Goal: Check status: Check status

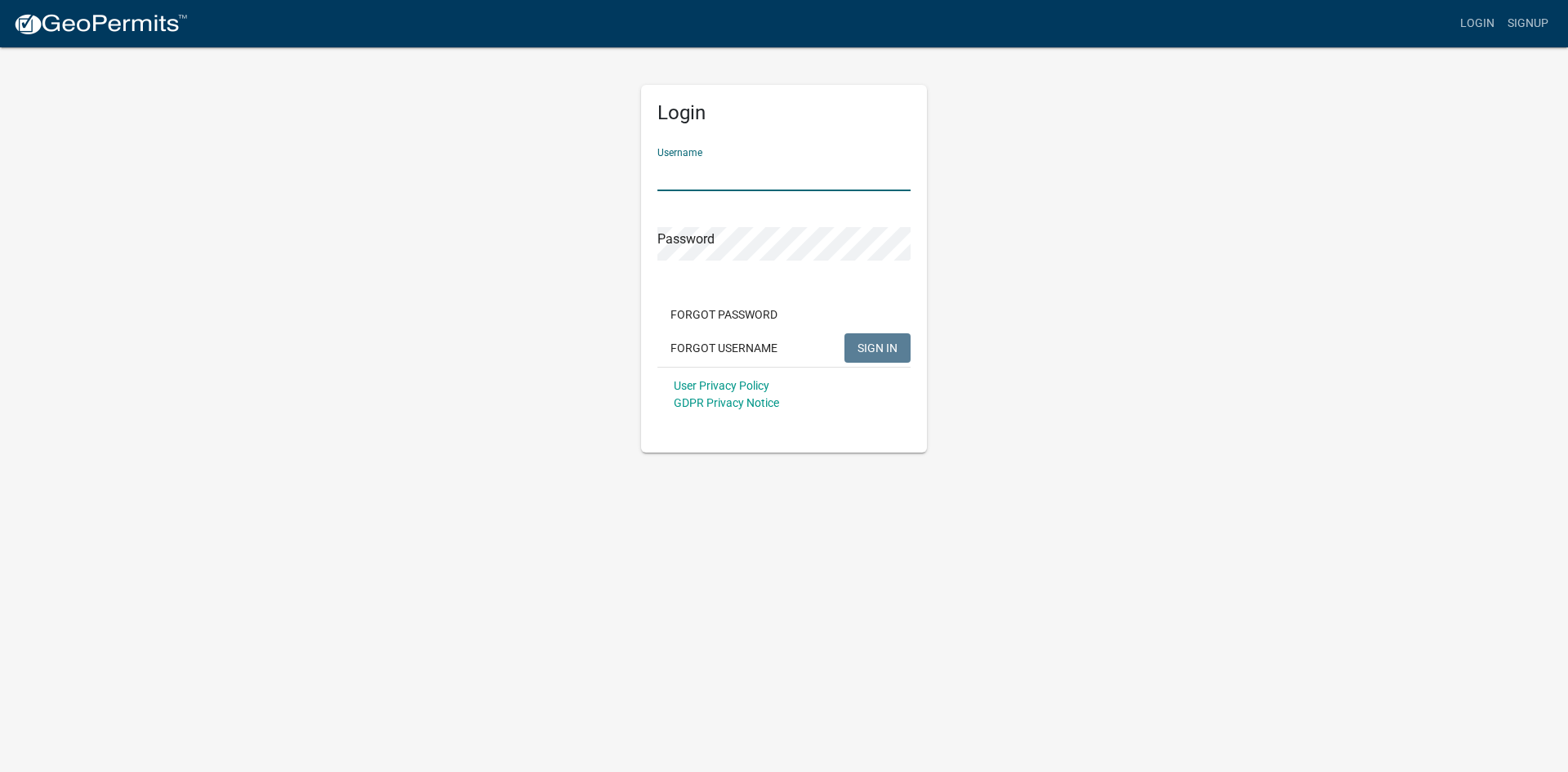
click at [694, 173] on input "Username" at bounding box center [784, 174] width 253 height 34
type input "[PERSON_NAME][EMAIL_ADDRESS][DOMAIN_NAME]"
click at [845, 334] on button "SIGN IN" at bounding box center [878, 349] width 67 height 30
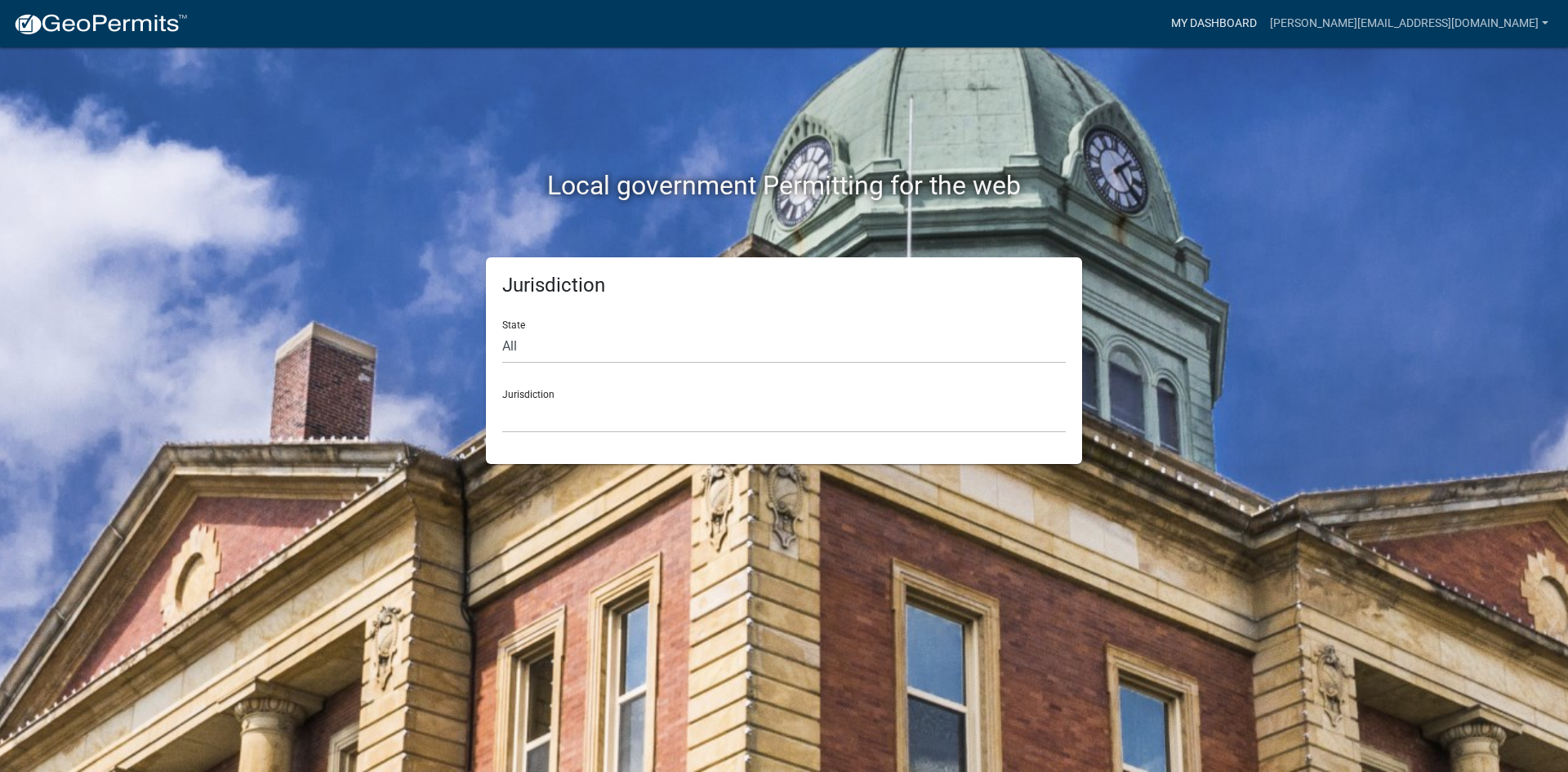
click at [1237, 18] on link "My Dashboard" at bounding box center [1214, 24] width 99 height 31
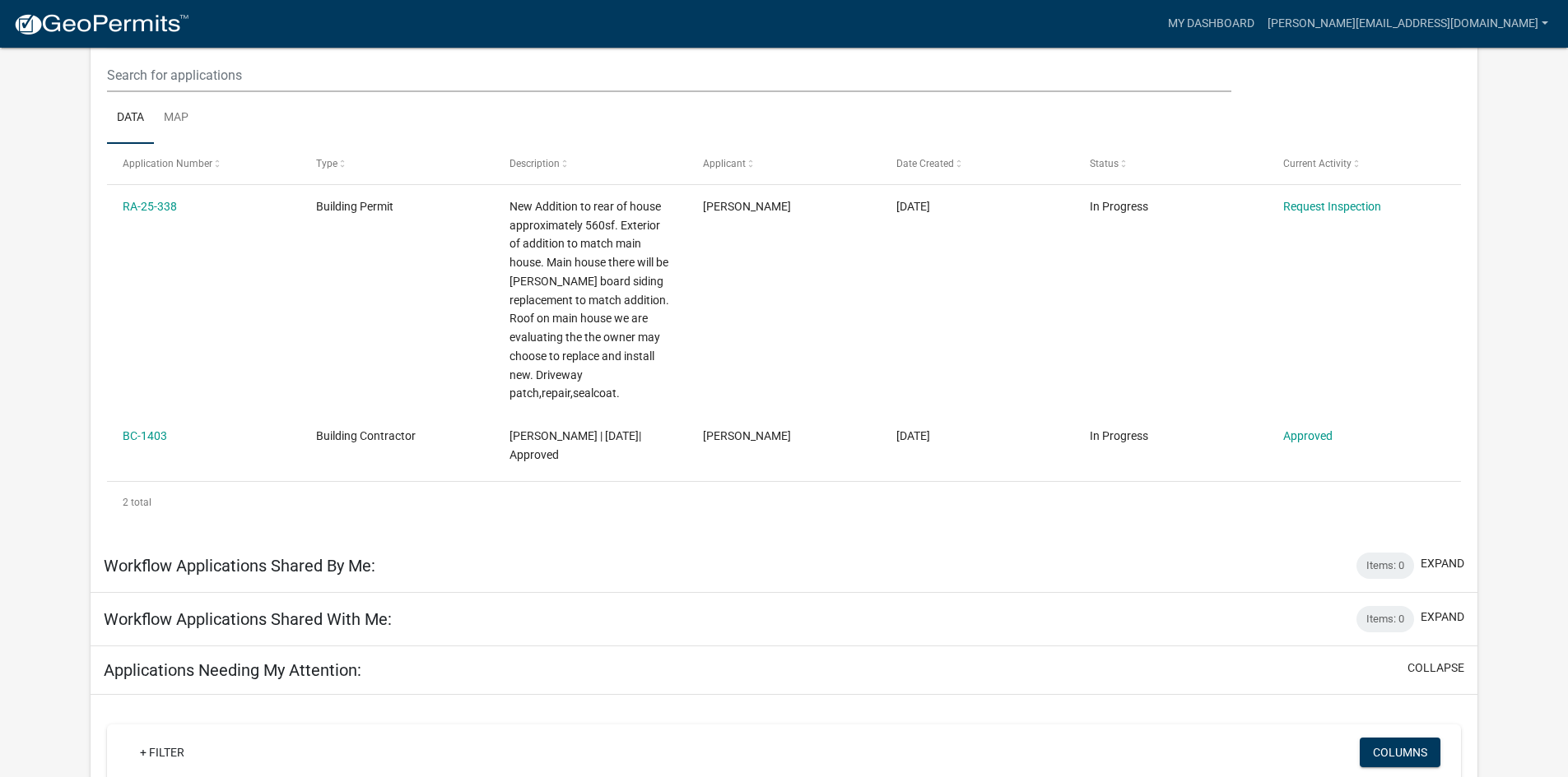
scroll to position [247, 0]
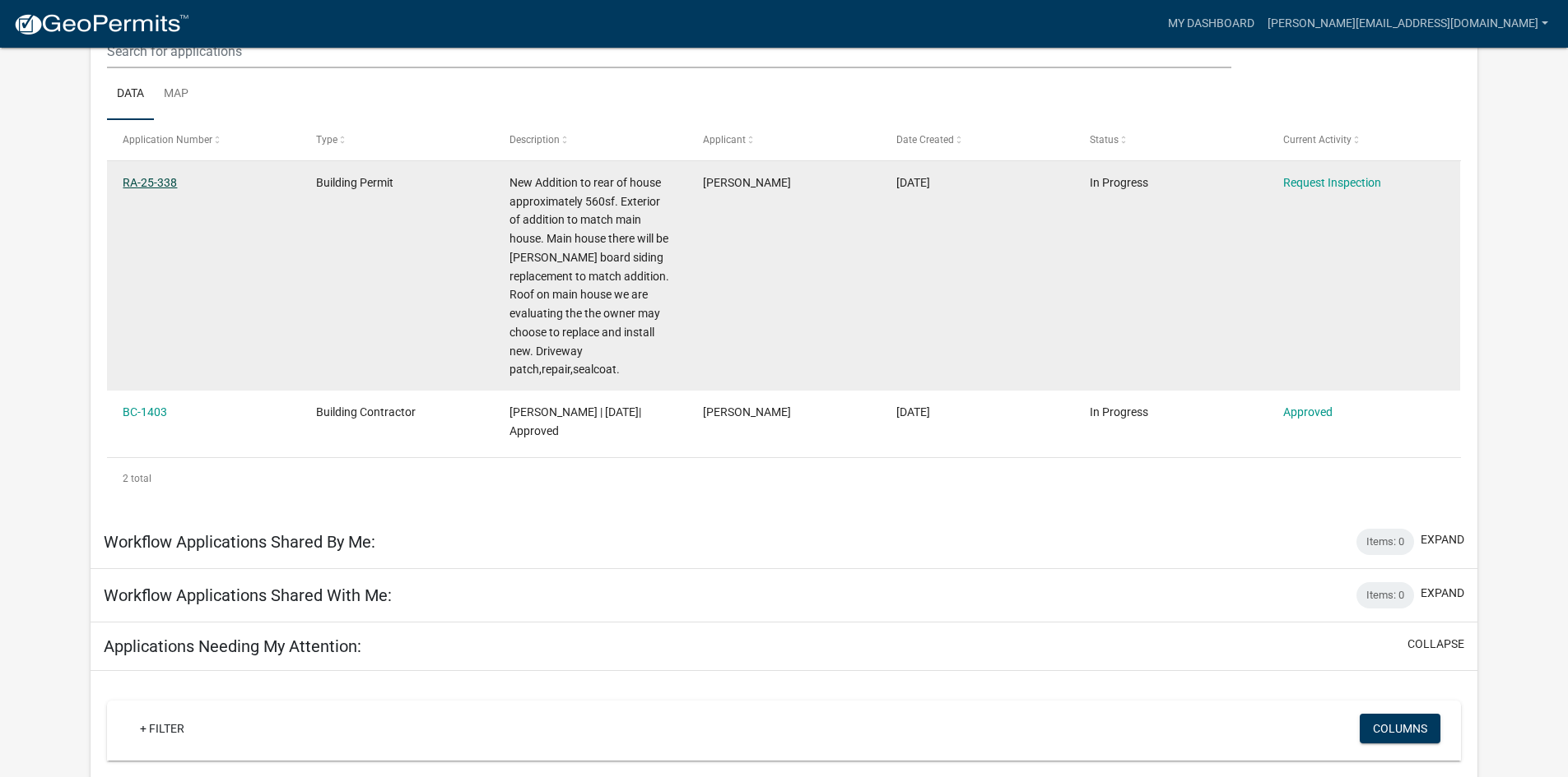
click at [145, 180] on link "RA-25-338" at bounding box center [150, 183] width 55 height 13
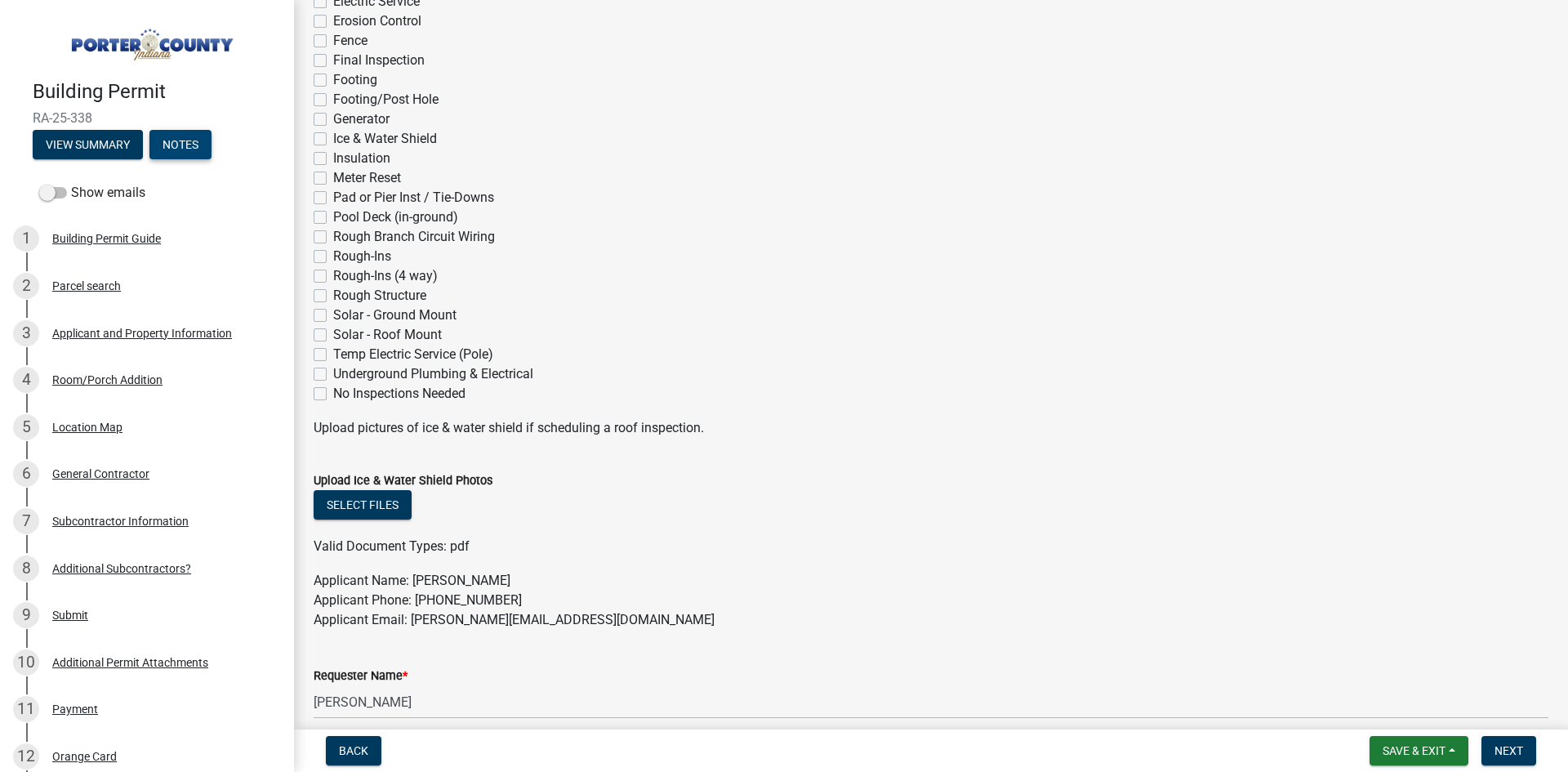
scroll to position [407, 0]
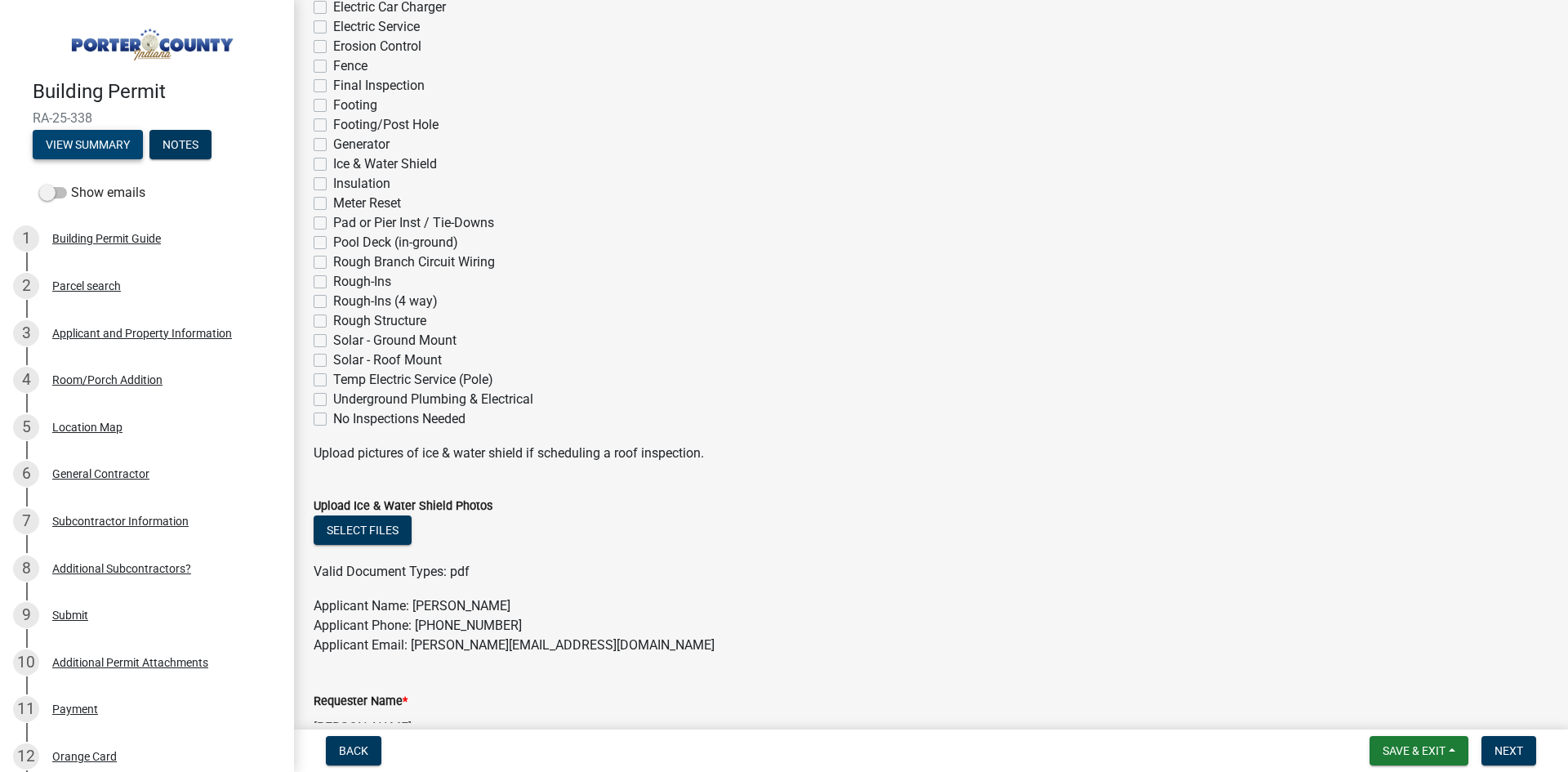
click at [99, 136] on button "View Summary" at bounding box center [88, 145] width 110 height 30
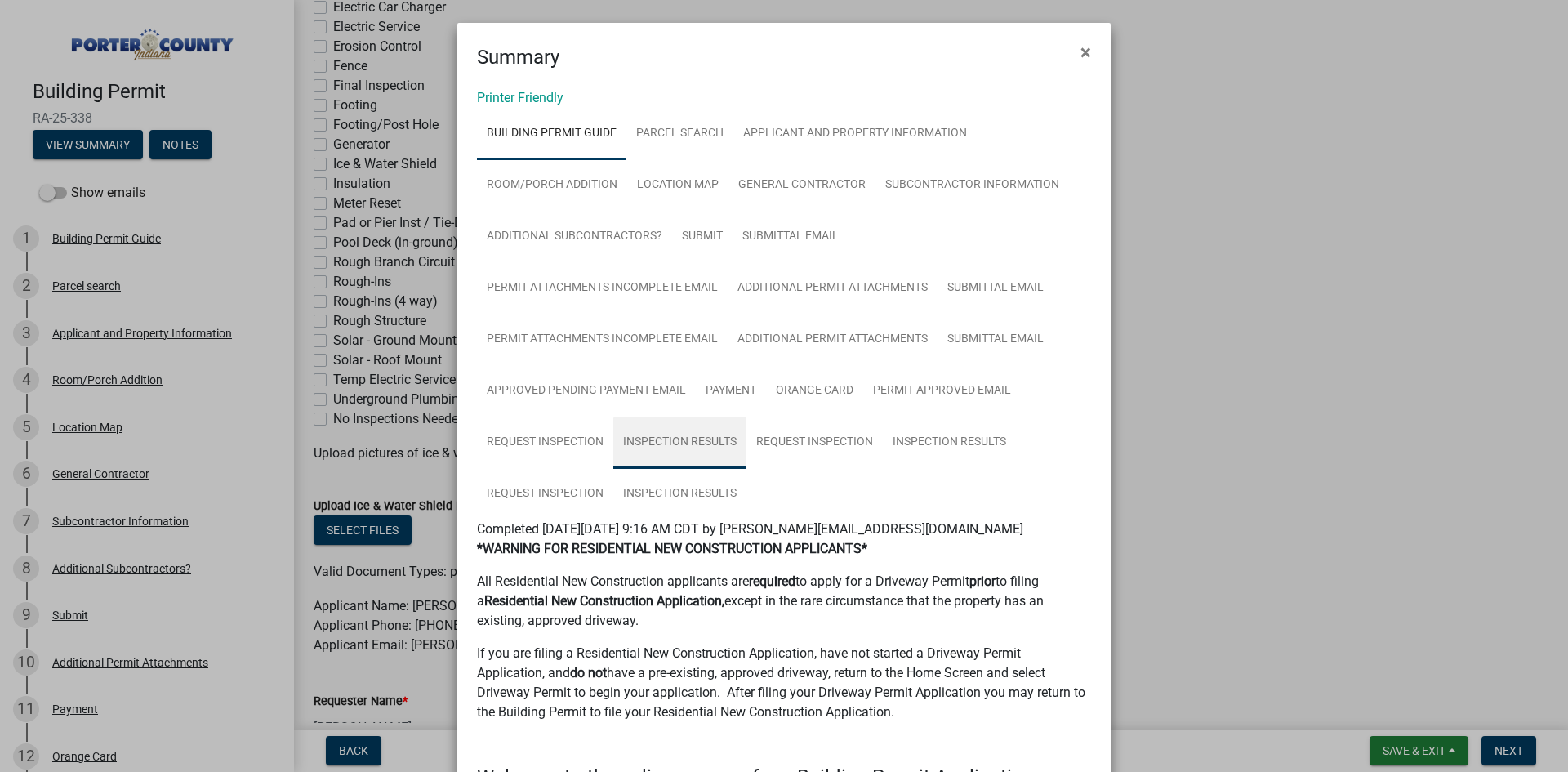
click at [682, 441] on link "Inspection Results" at bounding box center [680, 443] width 133 height 53
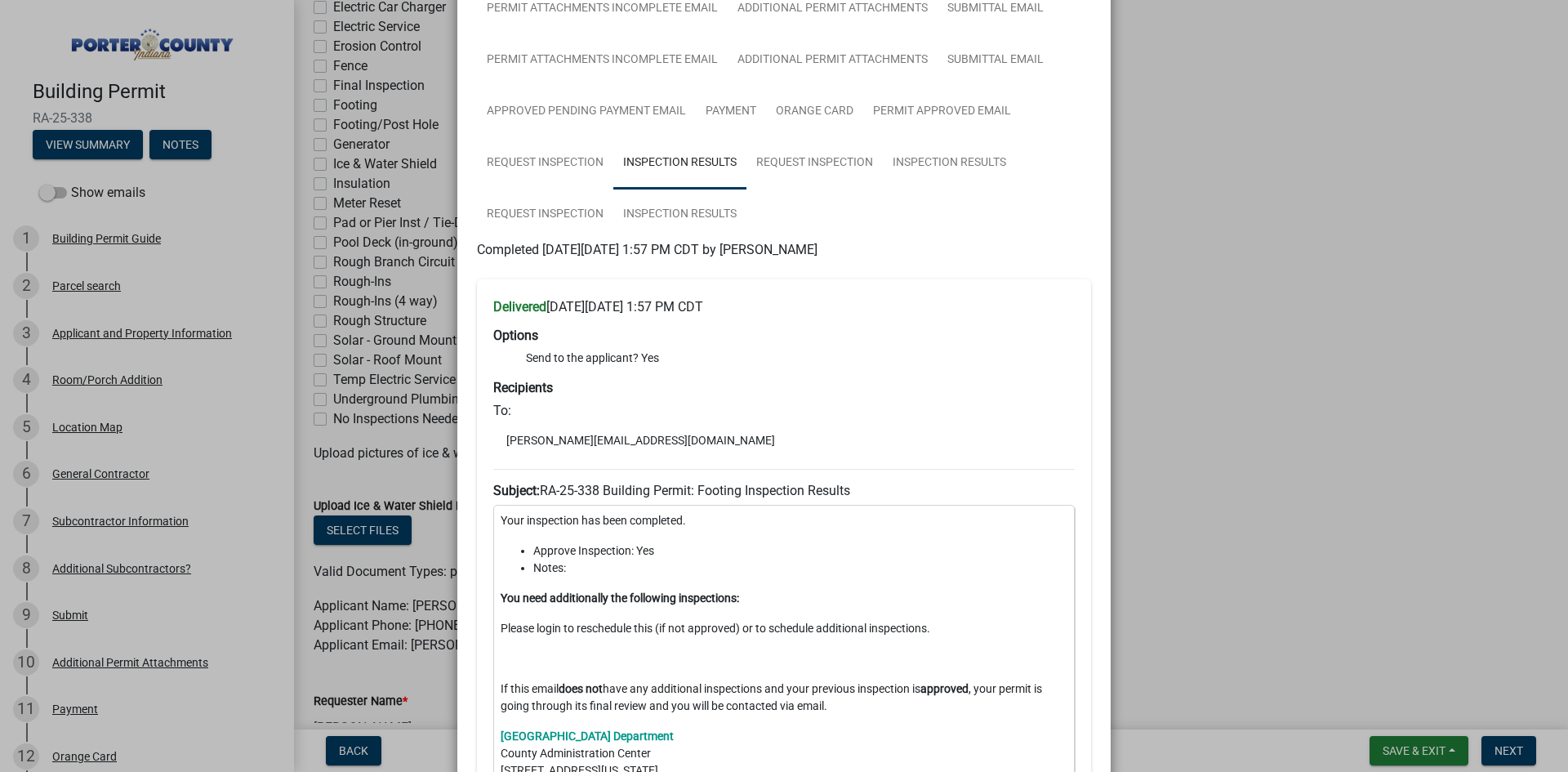
scroll to position [270, 0]
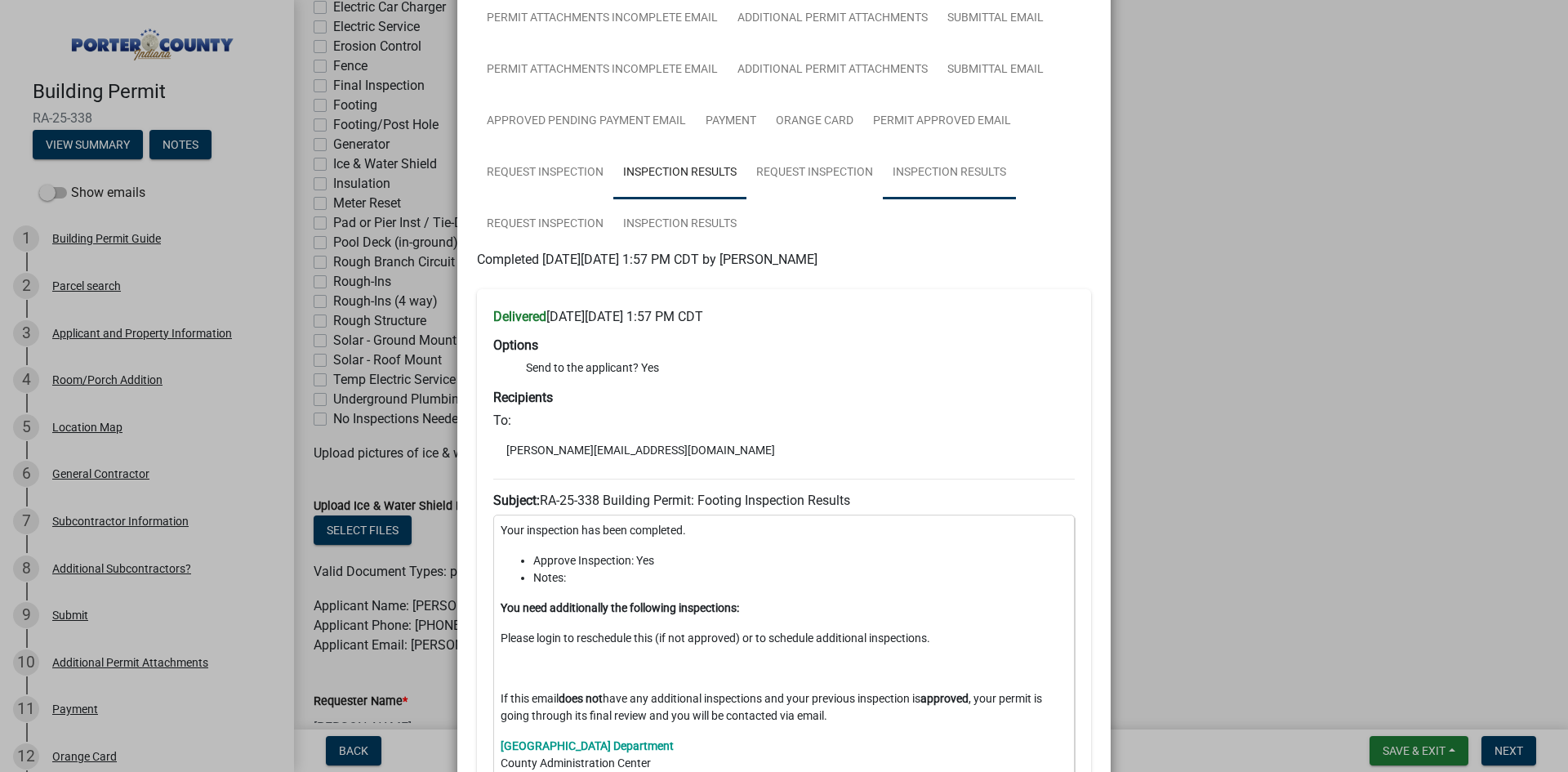
click at [952, 173] on link "Inspection Results" at bounding box center [950, 173] width 133 height 53
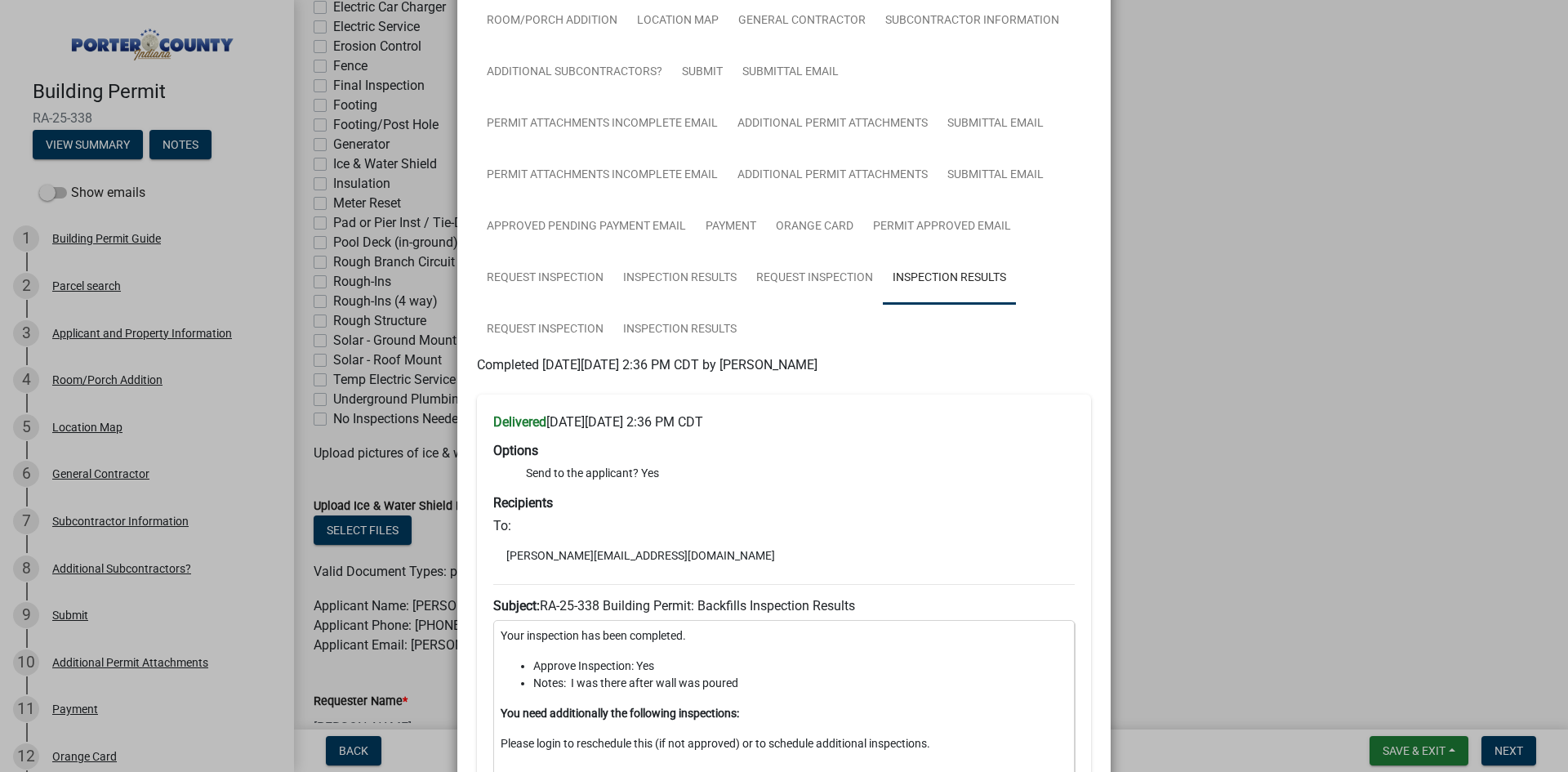
scroll to position [164, 0]
click at [573, 328] on link "Request Inspection" at bounding box center [545, 331] width 136 height 53
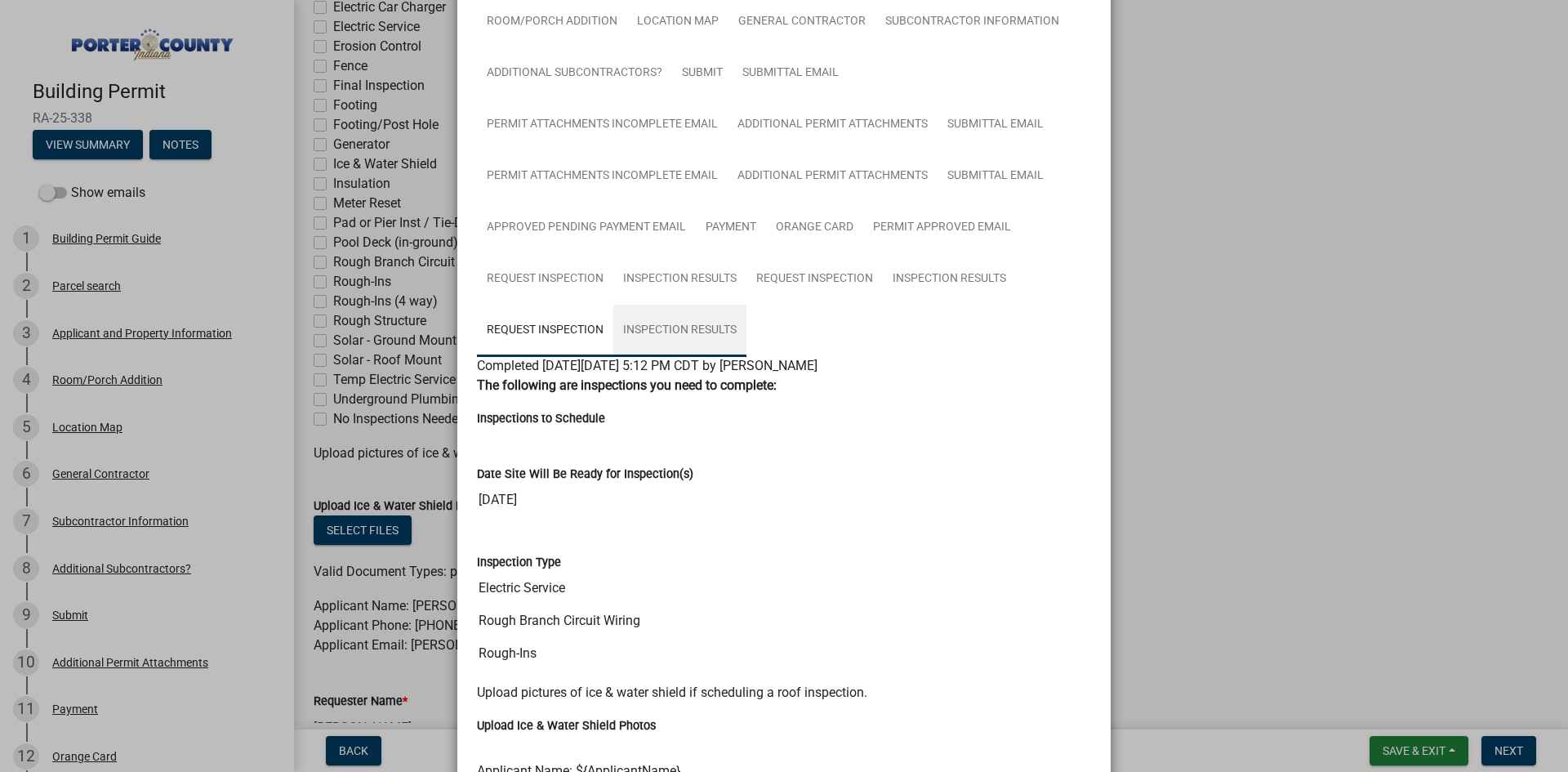
click at [683, 336] on link "Inspection Results" at bounding box center [680, 331] width 133 height 53
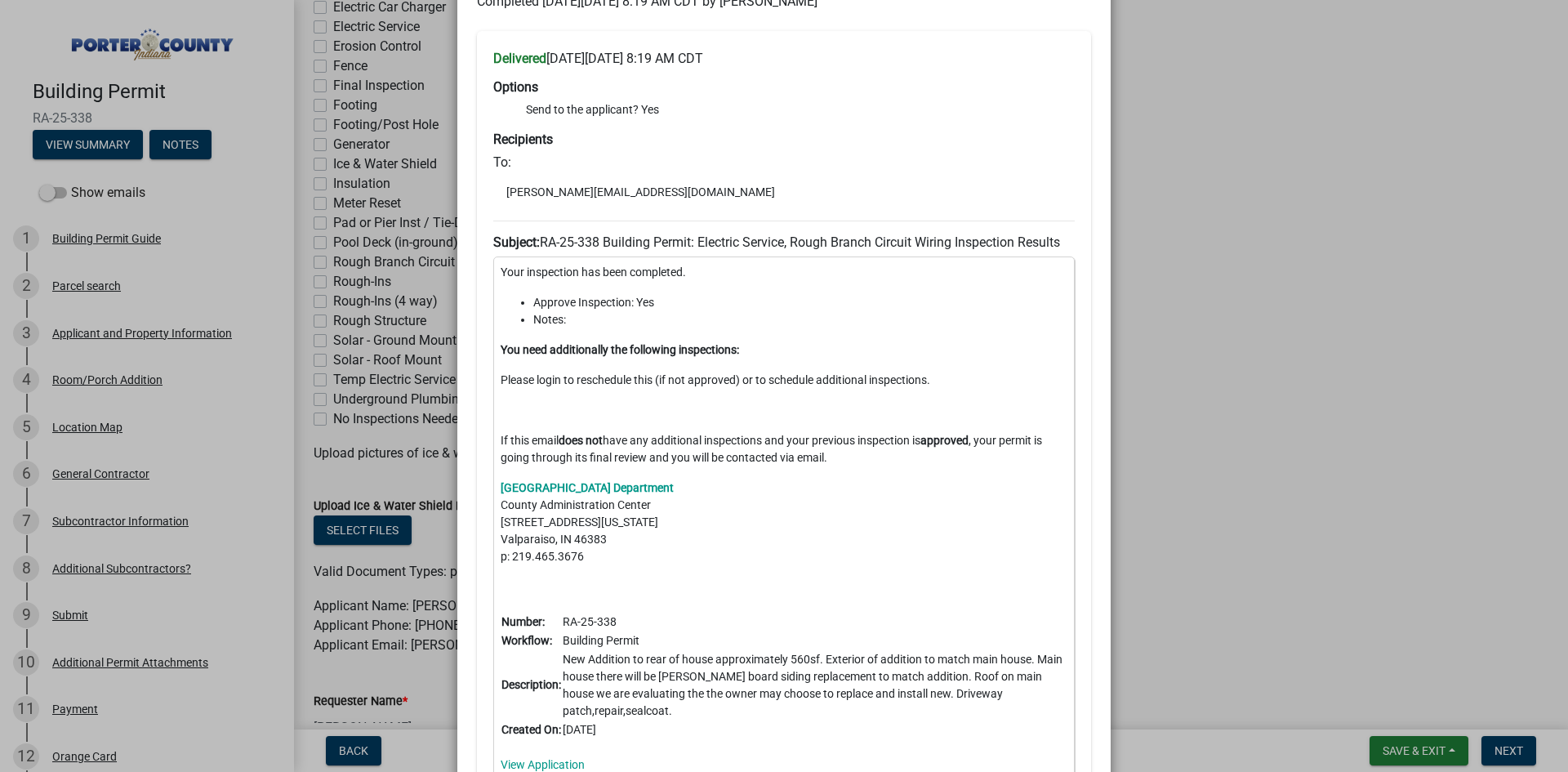
scroll to position [490, 0]
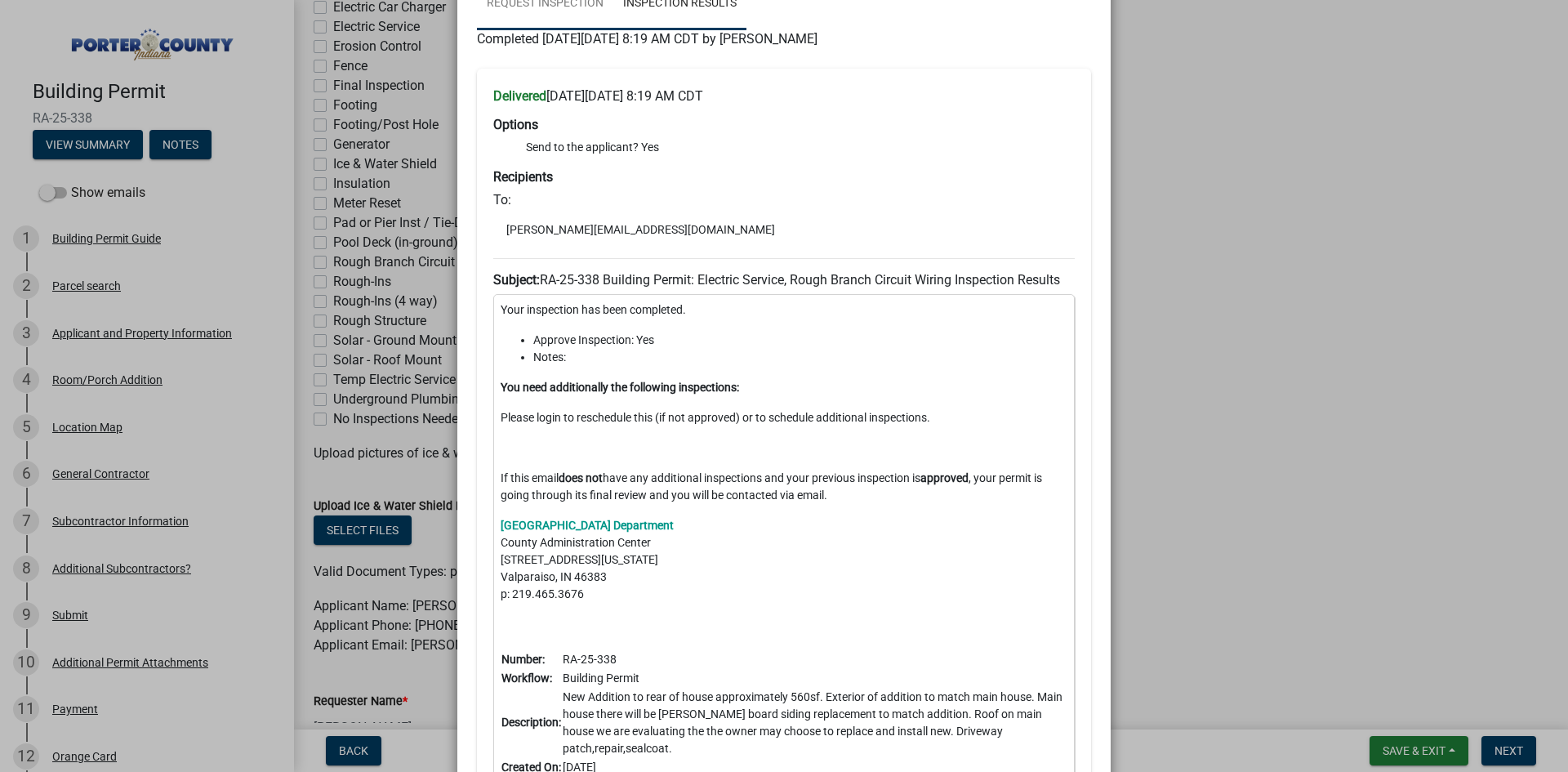
click at [556, 6] on link "Request Inspection" at bounding box center [545, 4] width 136 height 53
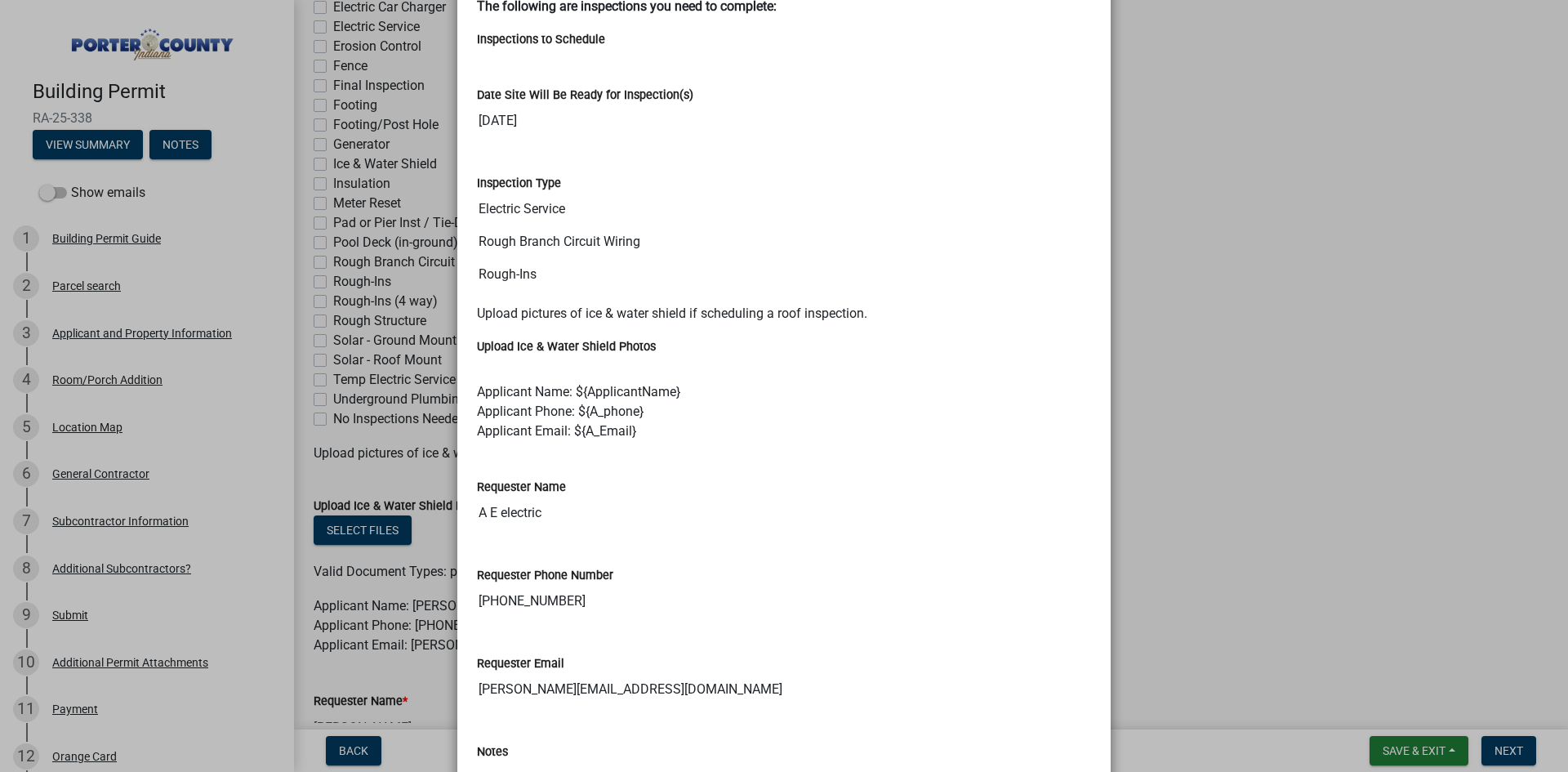
scroll to position [572, 0]
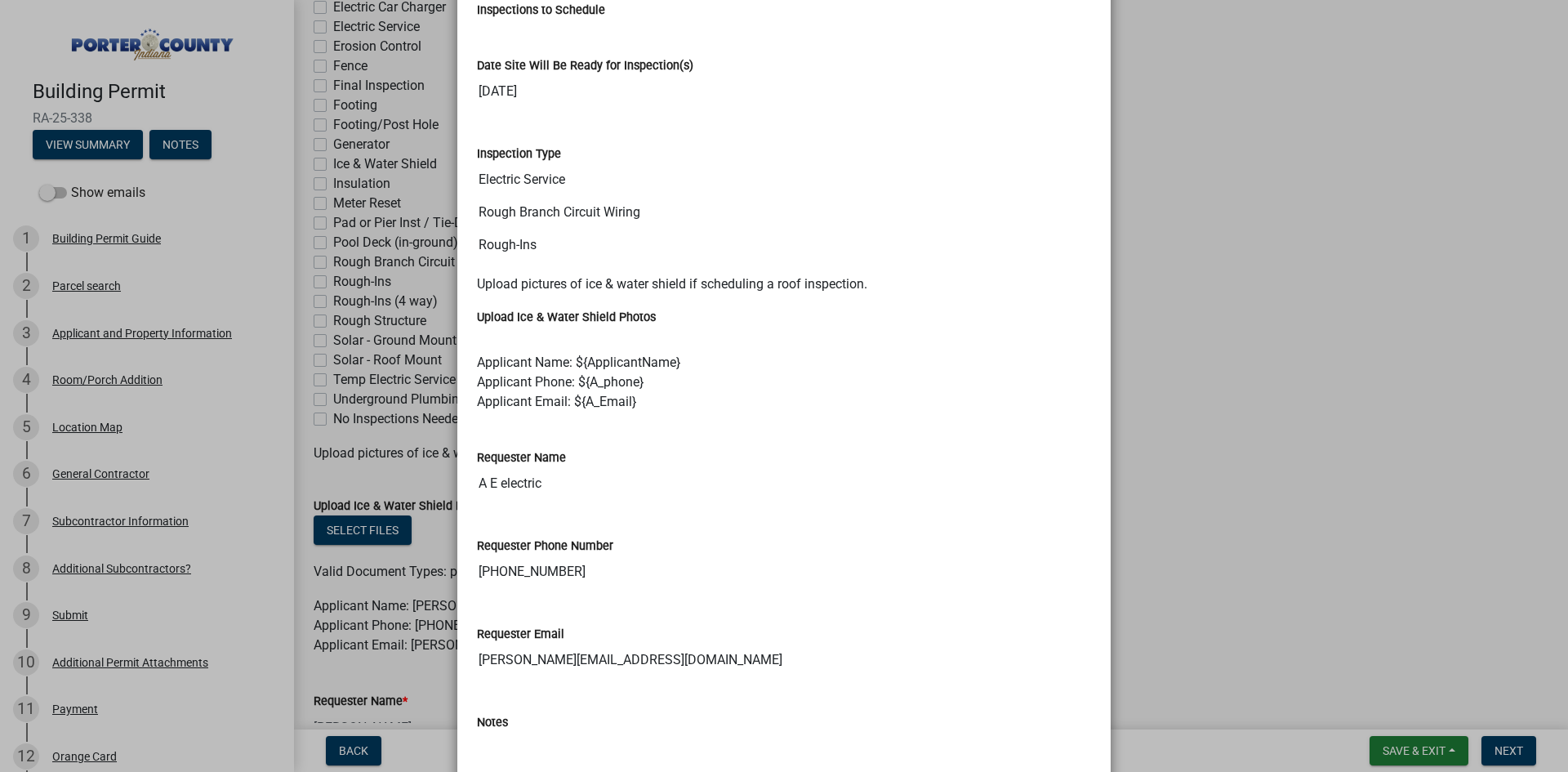
click at [1353, 284] on ngb-modal-window "Summary × Printer Friendly Building Permit Guide Parcel search Applicant and Pr…" at bounding box center [784, 386] width 1568 height 772
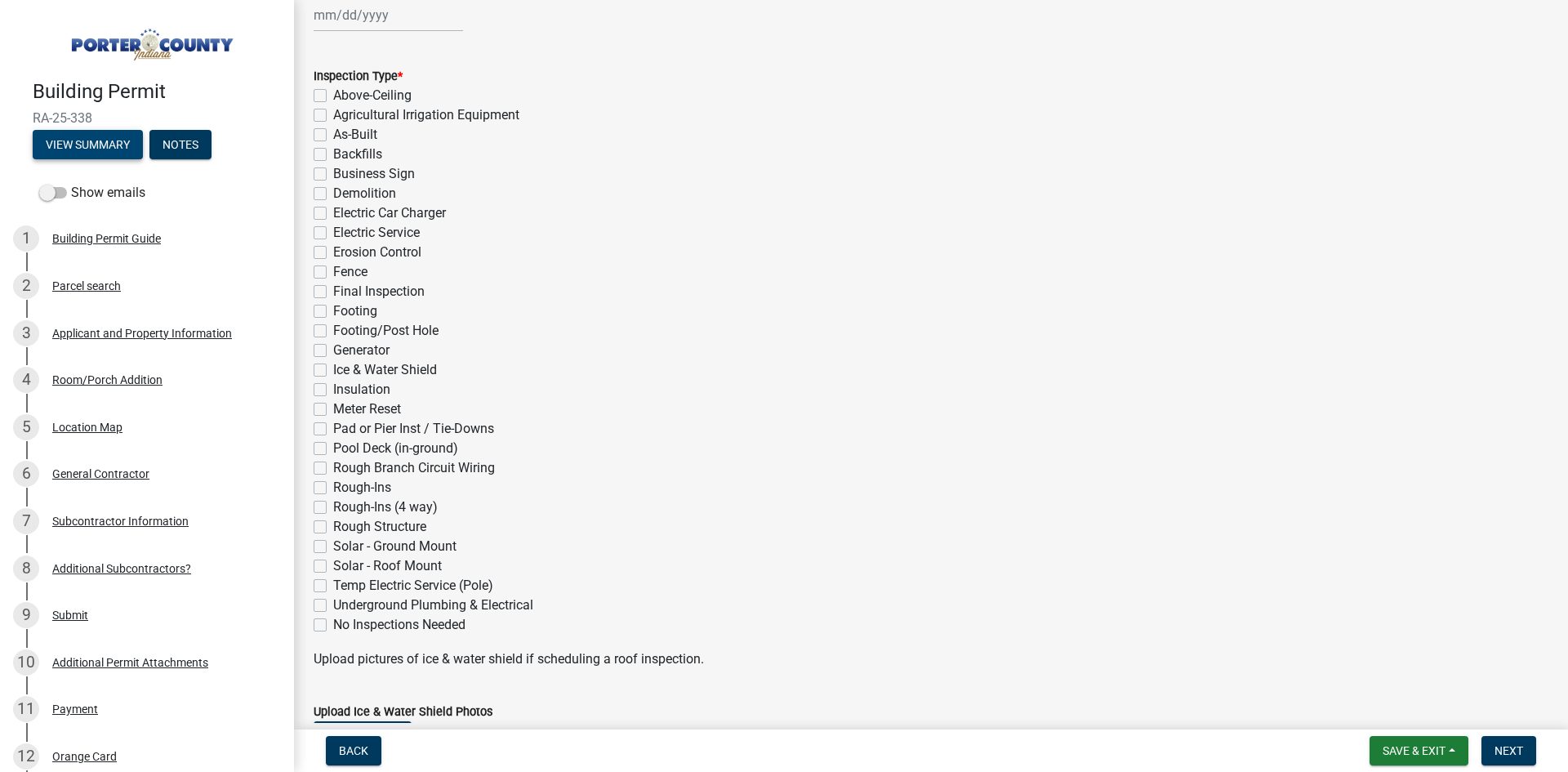
scroll to position [80, 0]
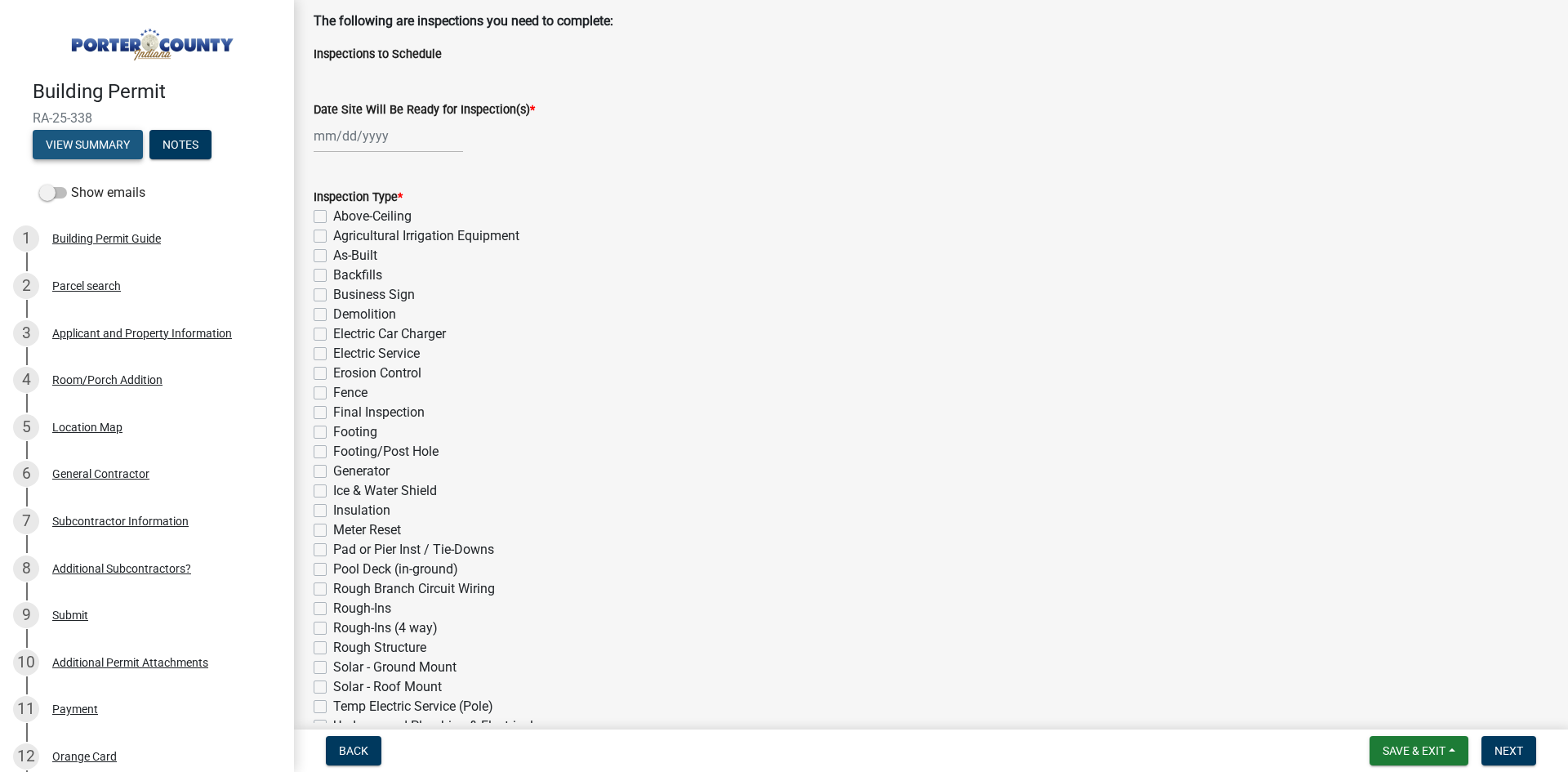
click at [105, 142] on button "View Summary" at bounding box center [88, 145] width 110 height 30
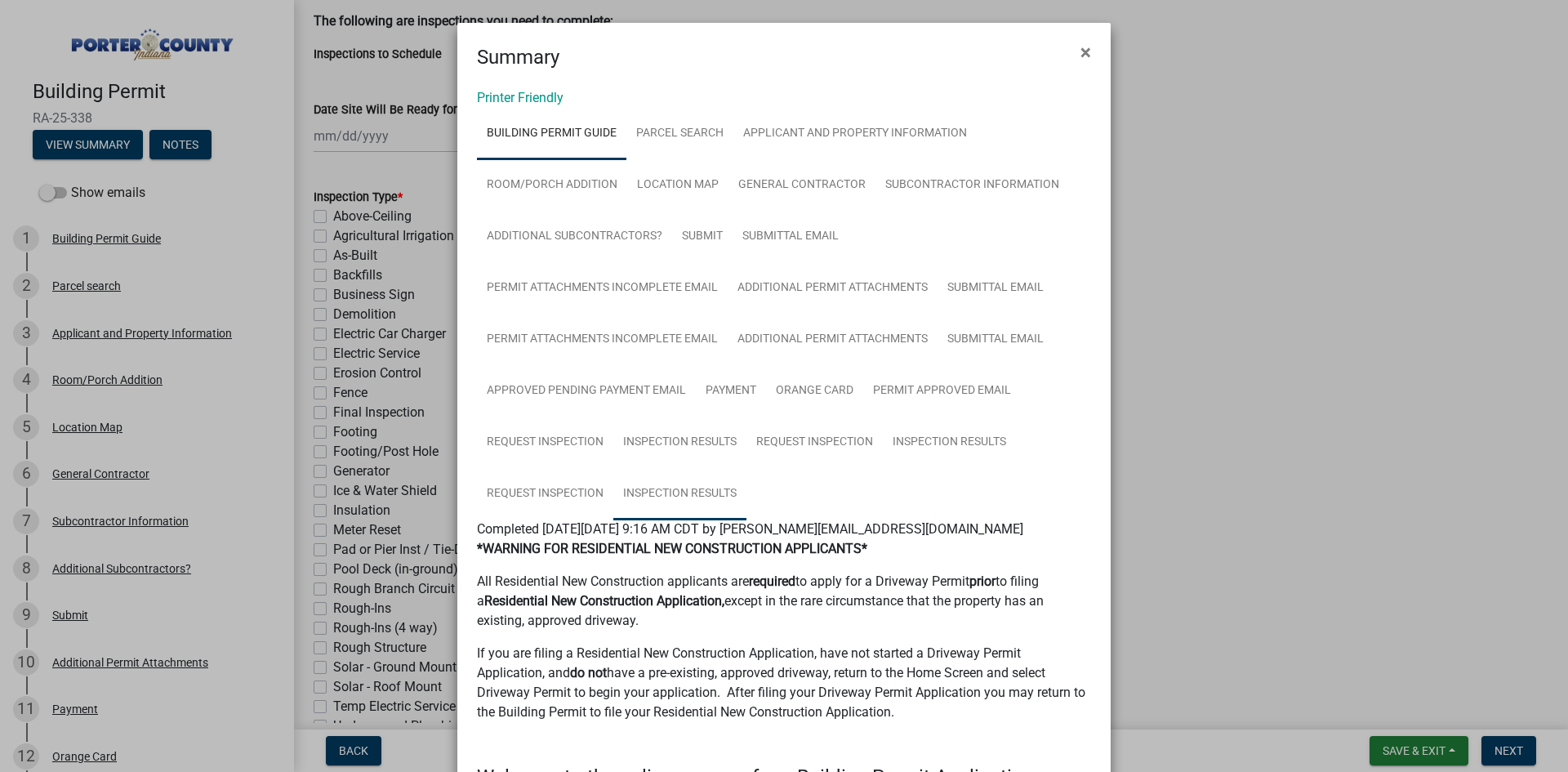
click at [670, 496] on link "Inspection Results" at bounding box center [680, 495] width 133 height 53
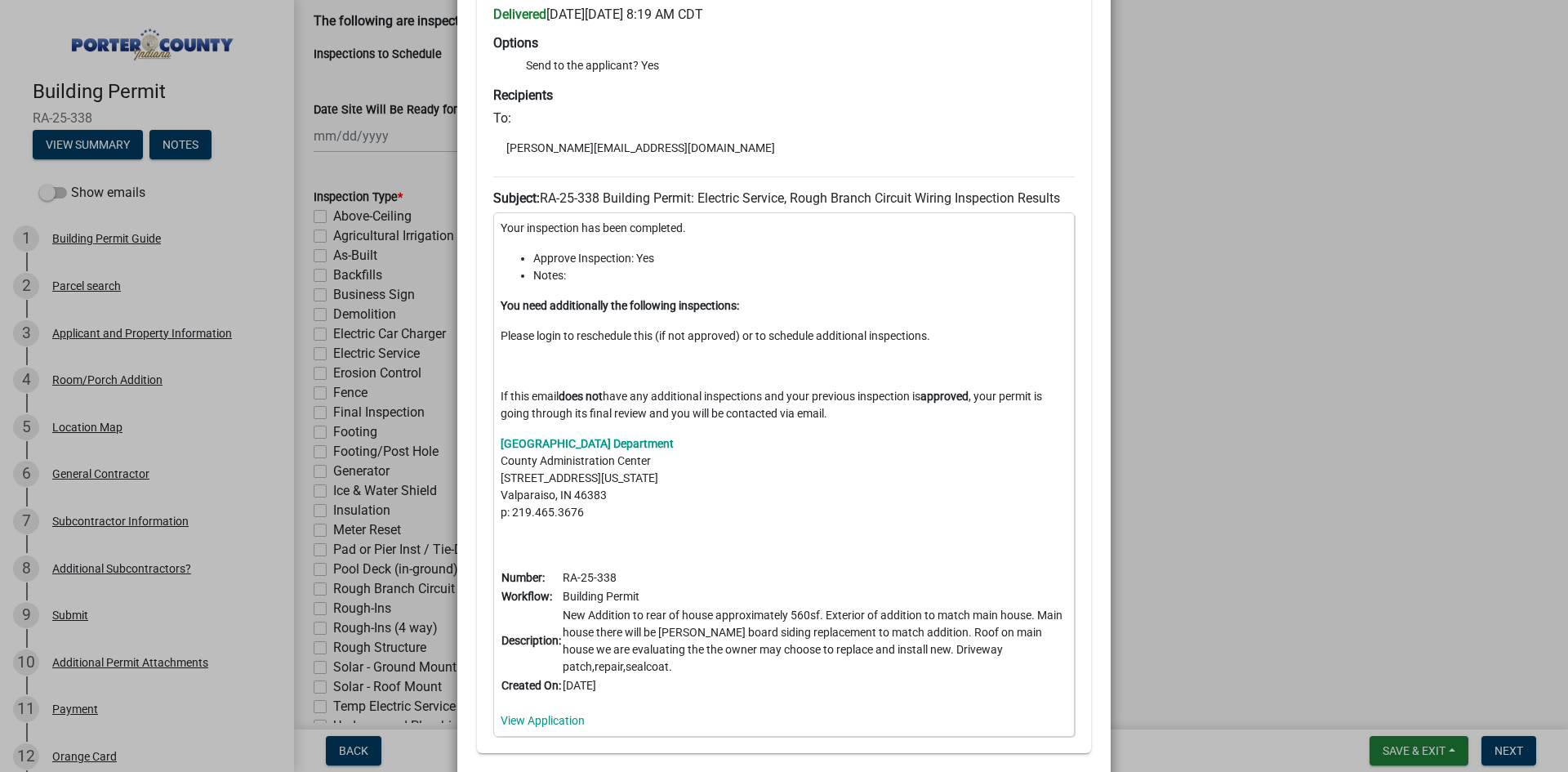
scroll to position [490, 0]
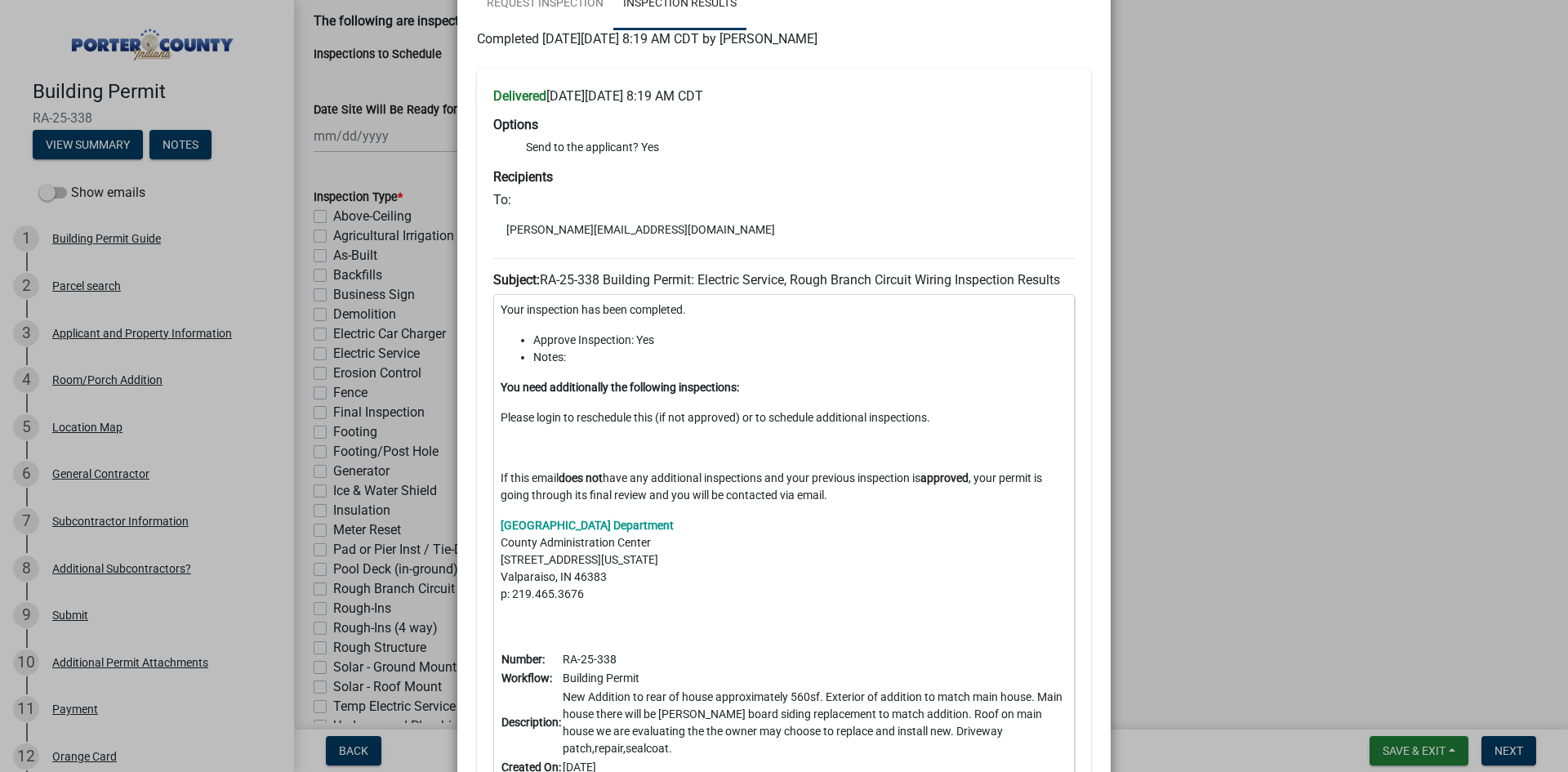
click at [1215, 281] on ngb-modal-window "Summary × Printer Friendly Building Permit Guide Parcel search Applicant and Pr…" at bounding box center [784, 386] width 1568 height 772
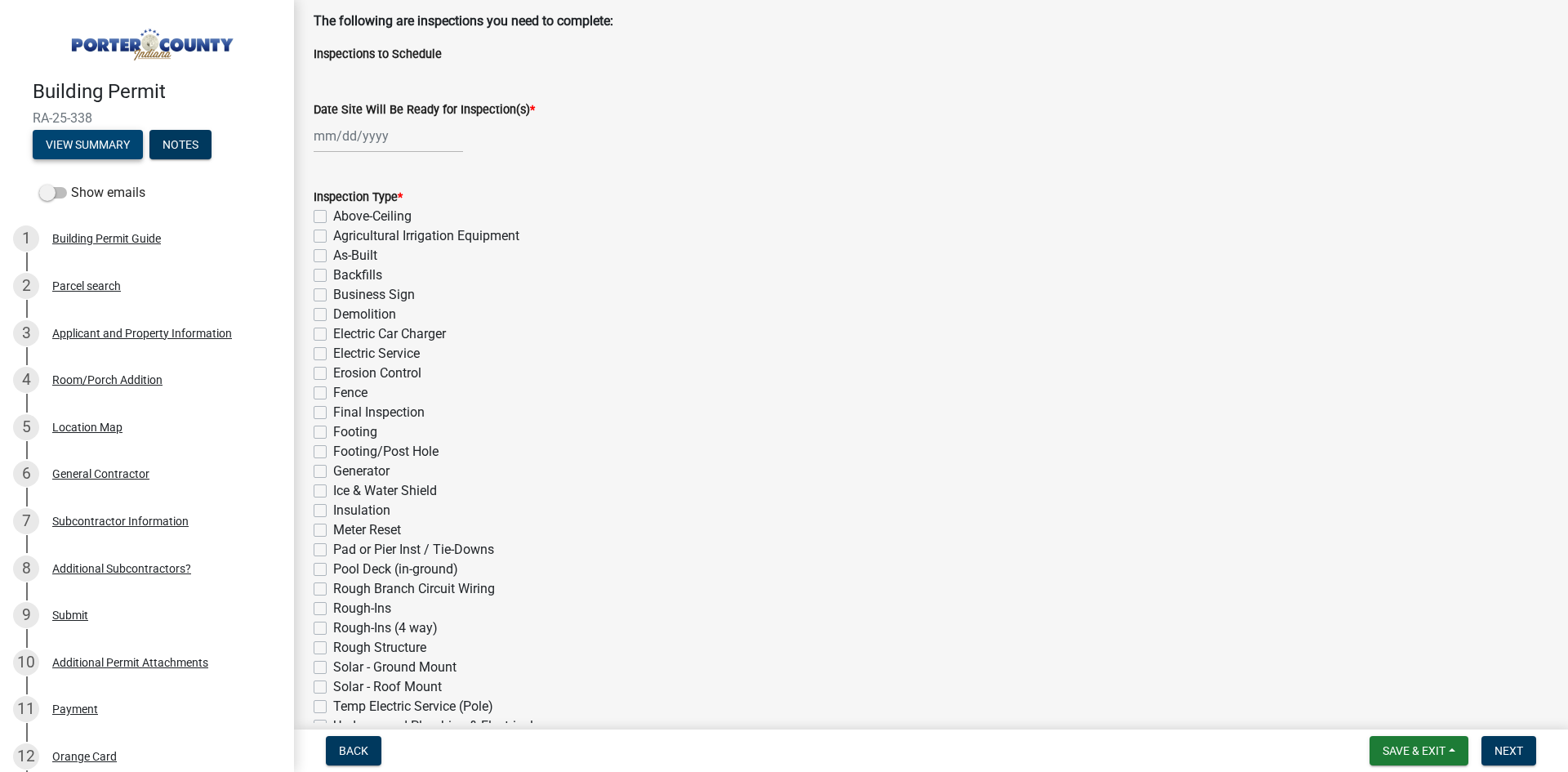
click at [58, 143] on button "View Summary" at bounding box center [88, 145] width 110 height 30
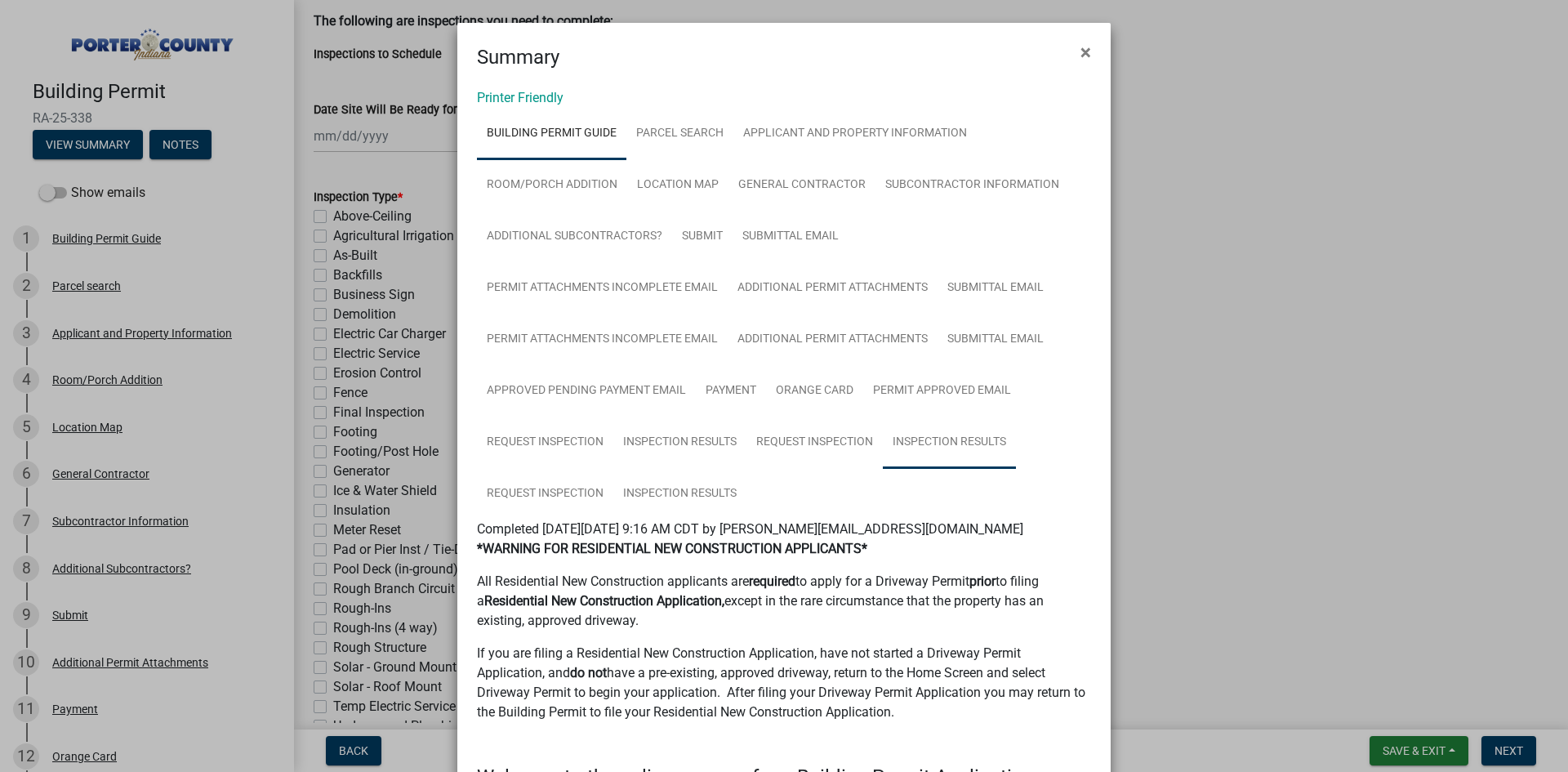
click at [931, 441] on link "Inspection Results" at bounding box center [950, 443] width 133 height 53
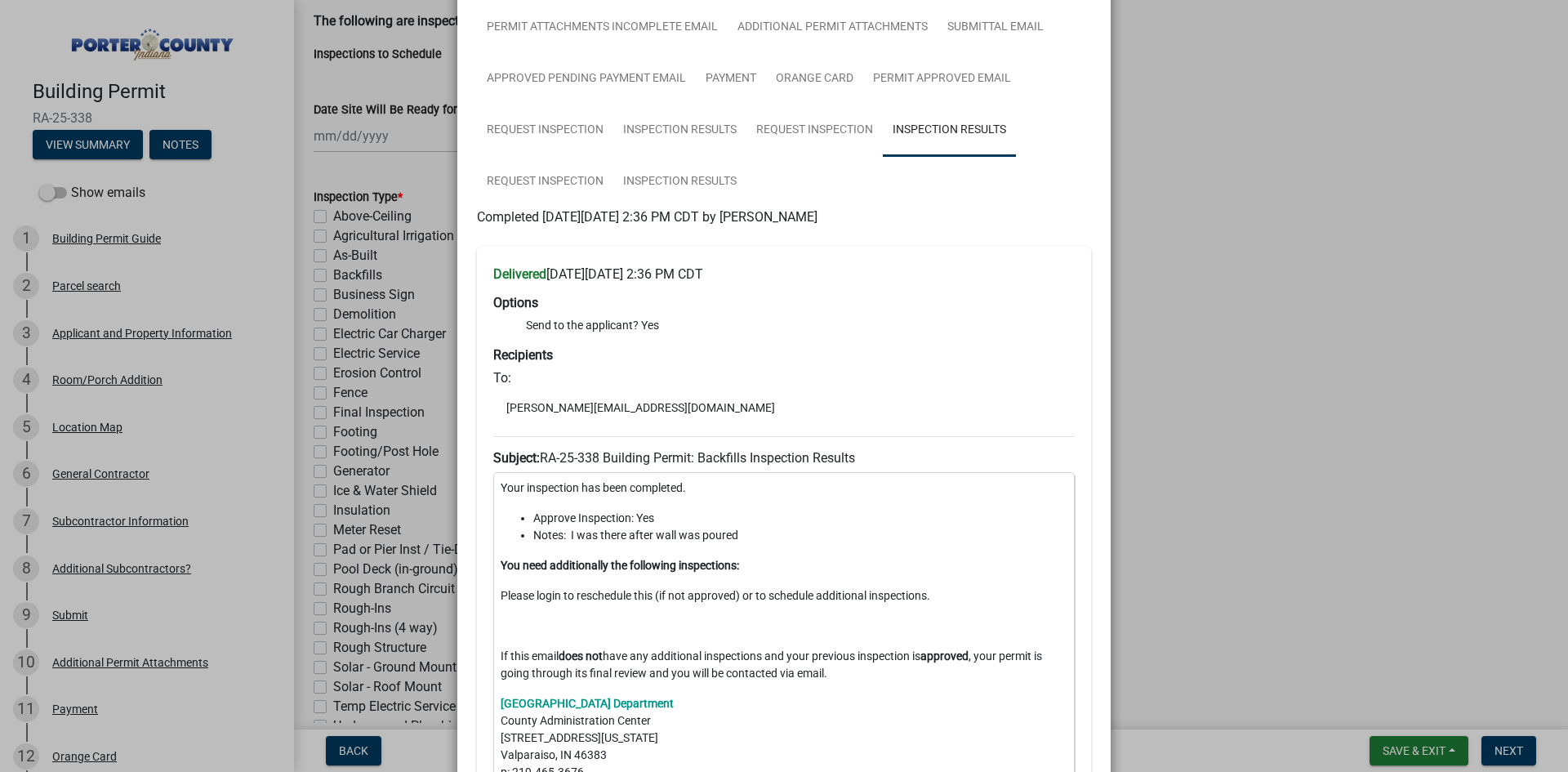
scroll to position [245, 0]
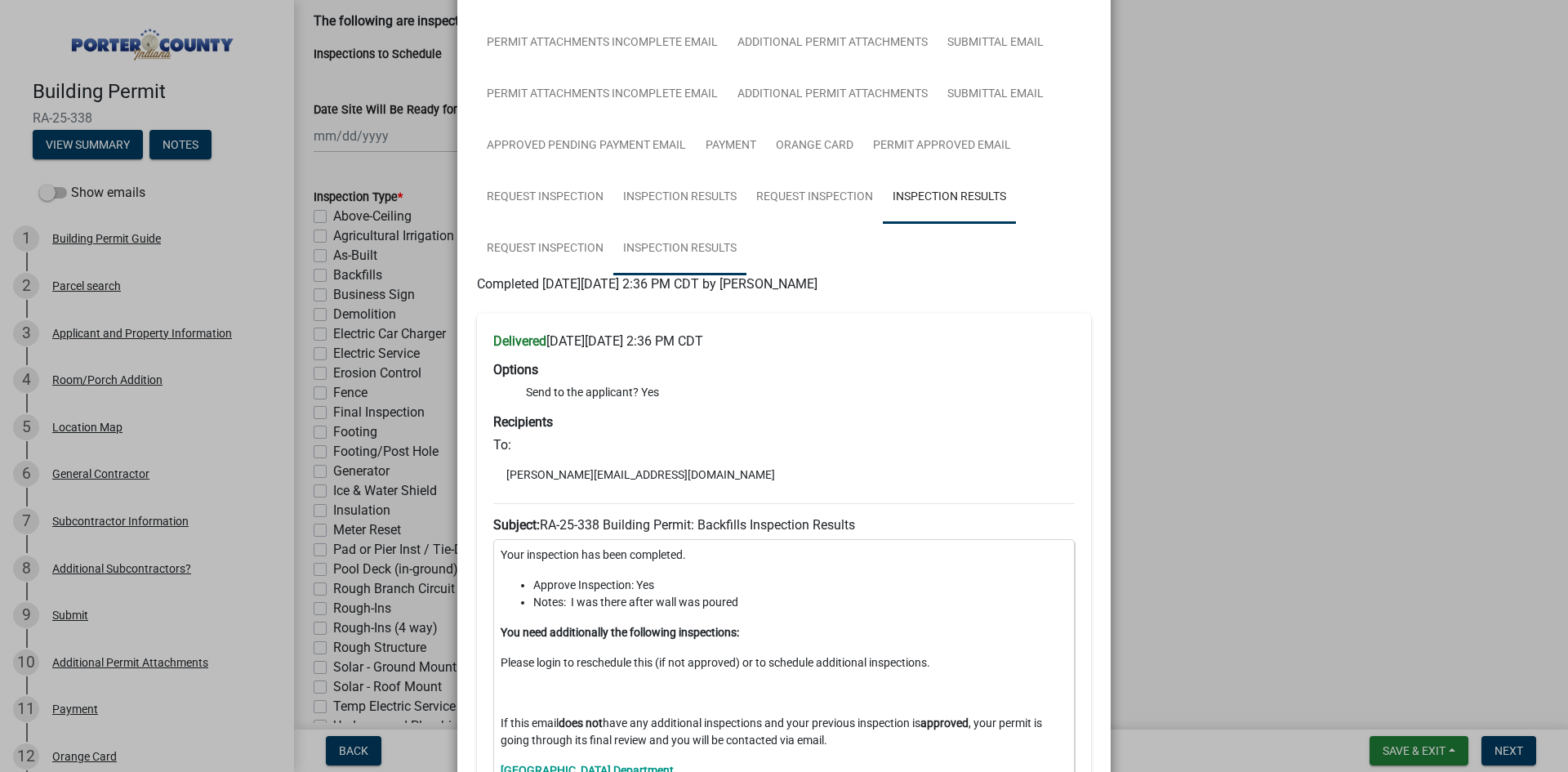
click at [660, 254] on link "Inspection Results" at bounding box center [680, 249] width 133 height 53
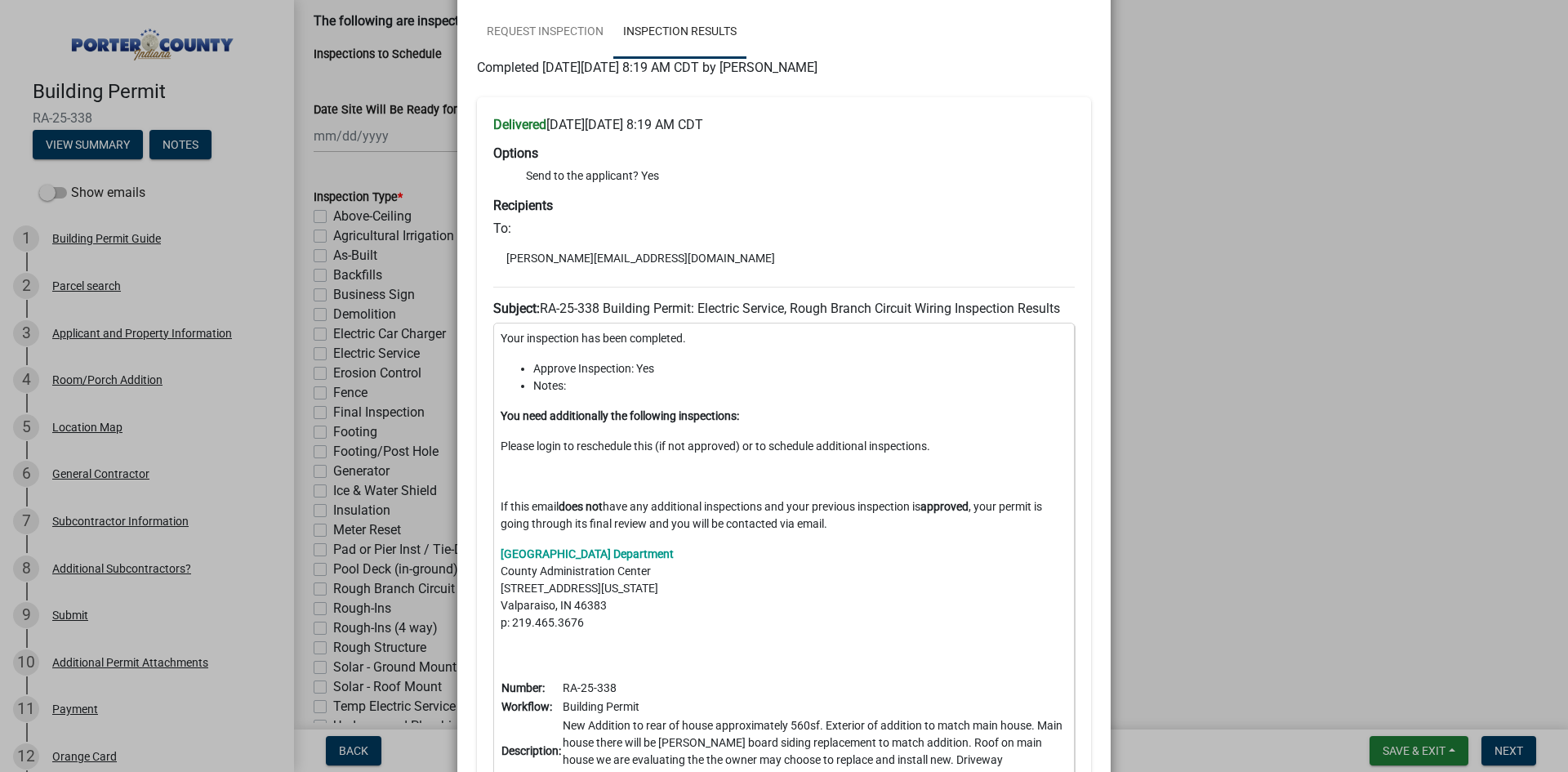
scroll to position [490, 0]
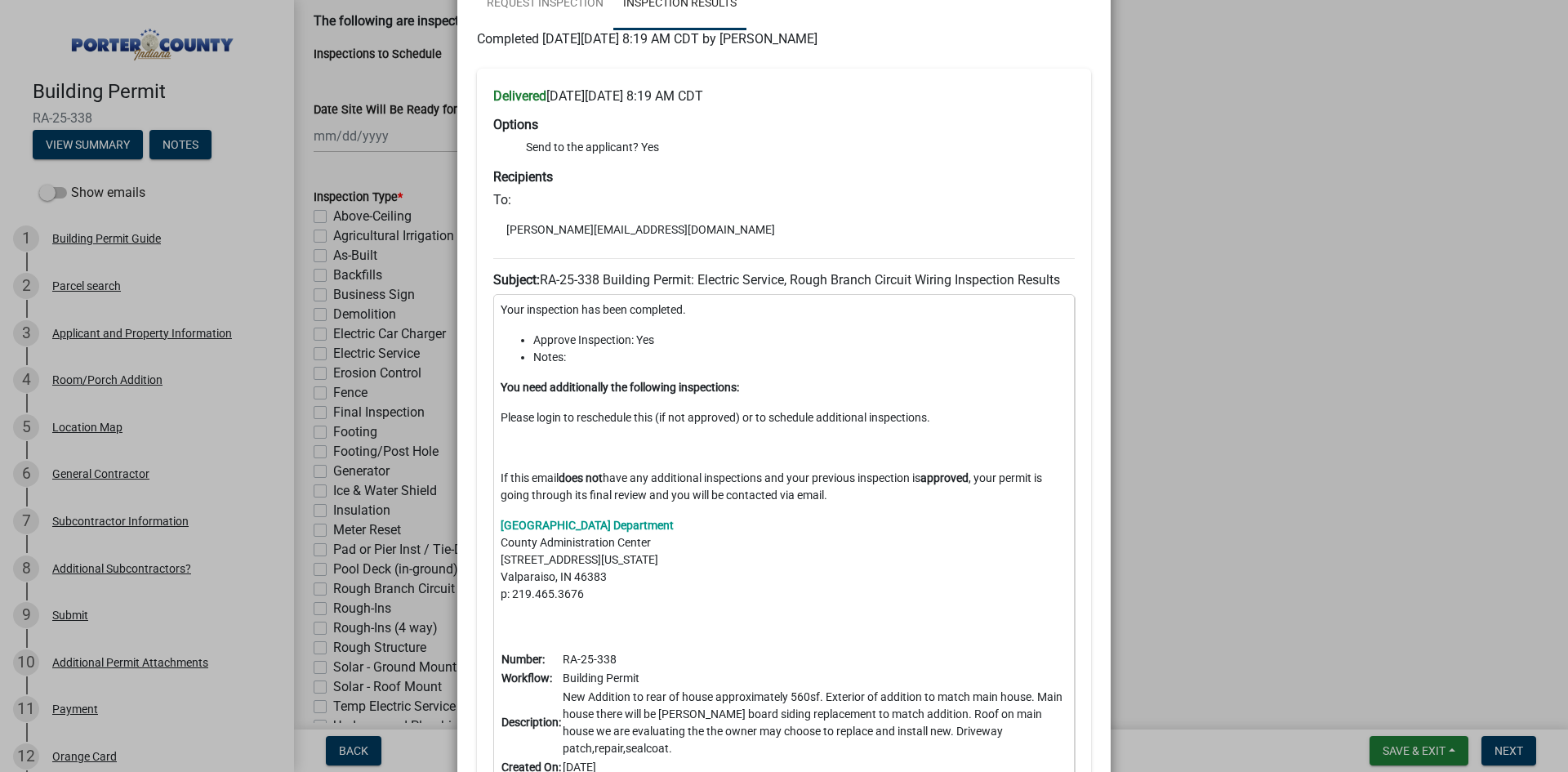
click at [1138, 338] on ngb-modal-window "Summary × Printer Friendly Building Permit Guide Parcel search Applicant and Pr…" at bounding box center [784, 386] width 1568 height 772
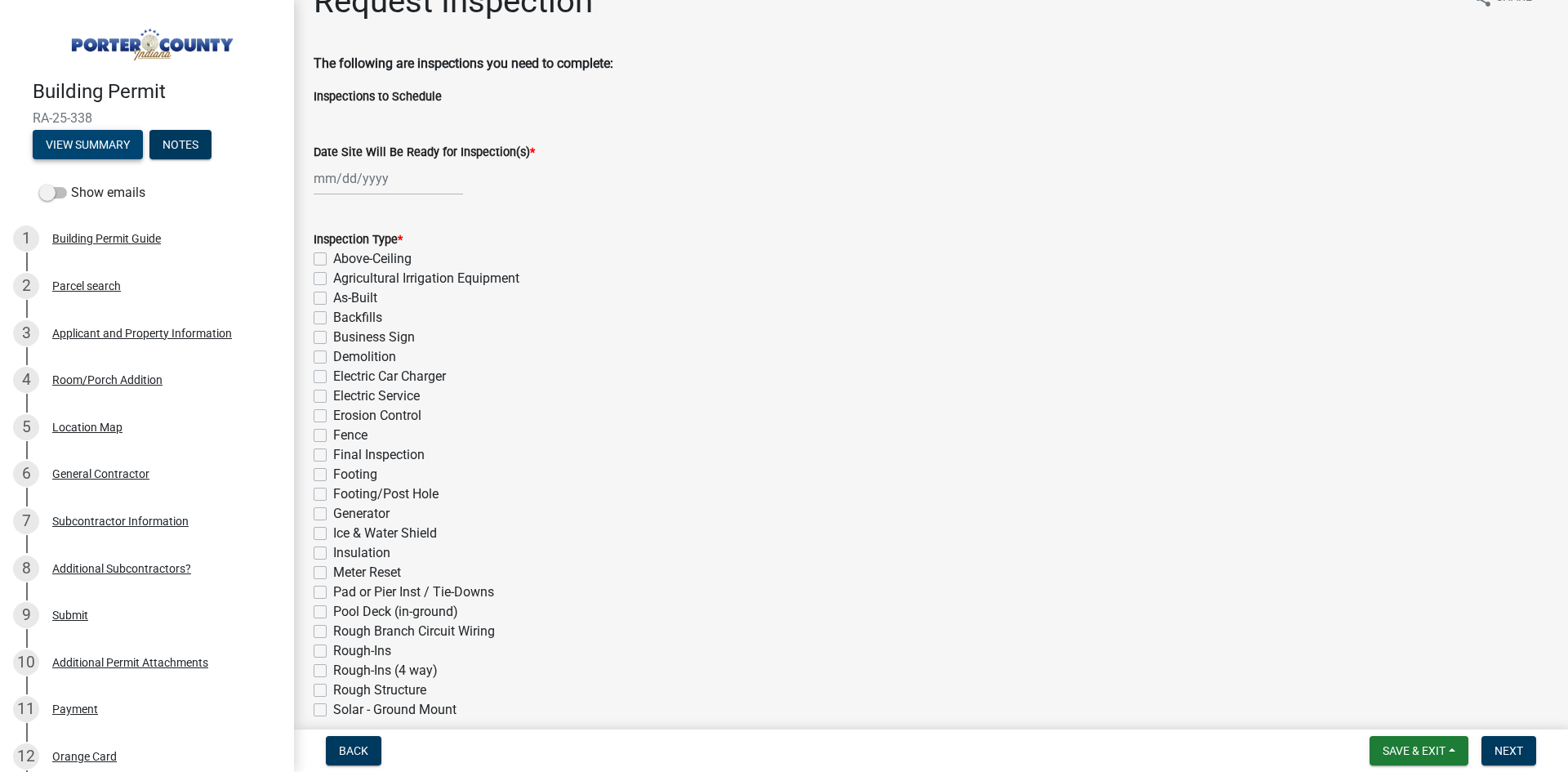
scroll to position [0, 0]
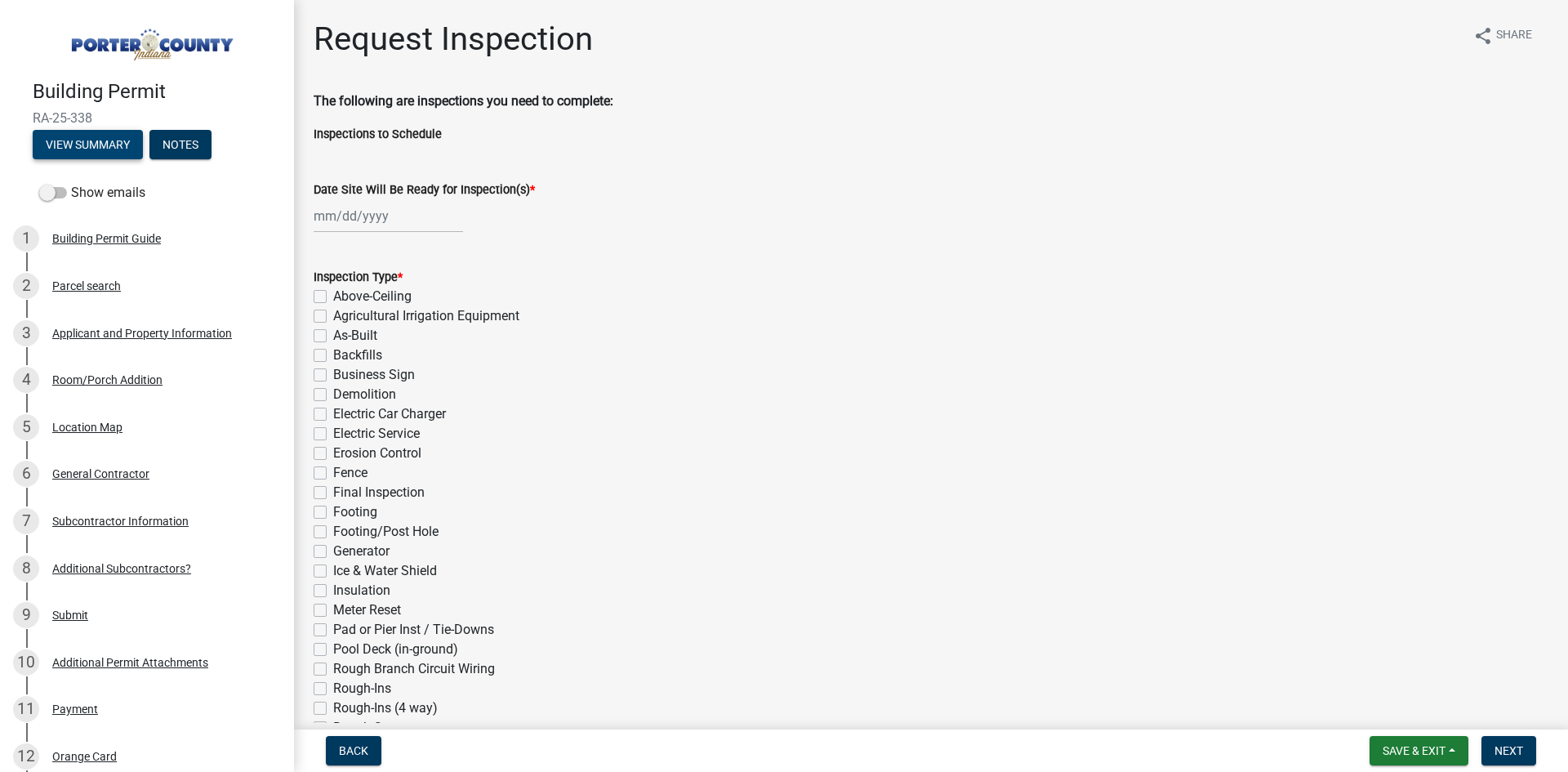
click at [79, 149] on button "View Summary" at bounding box center [88, 145] width 110 height 30
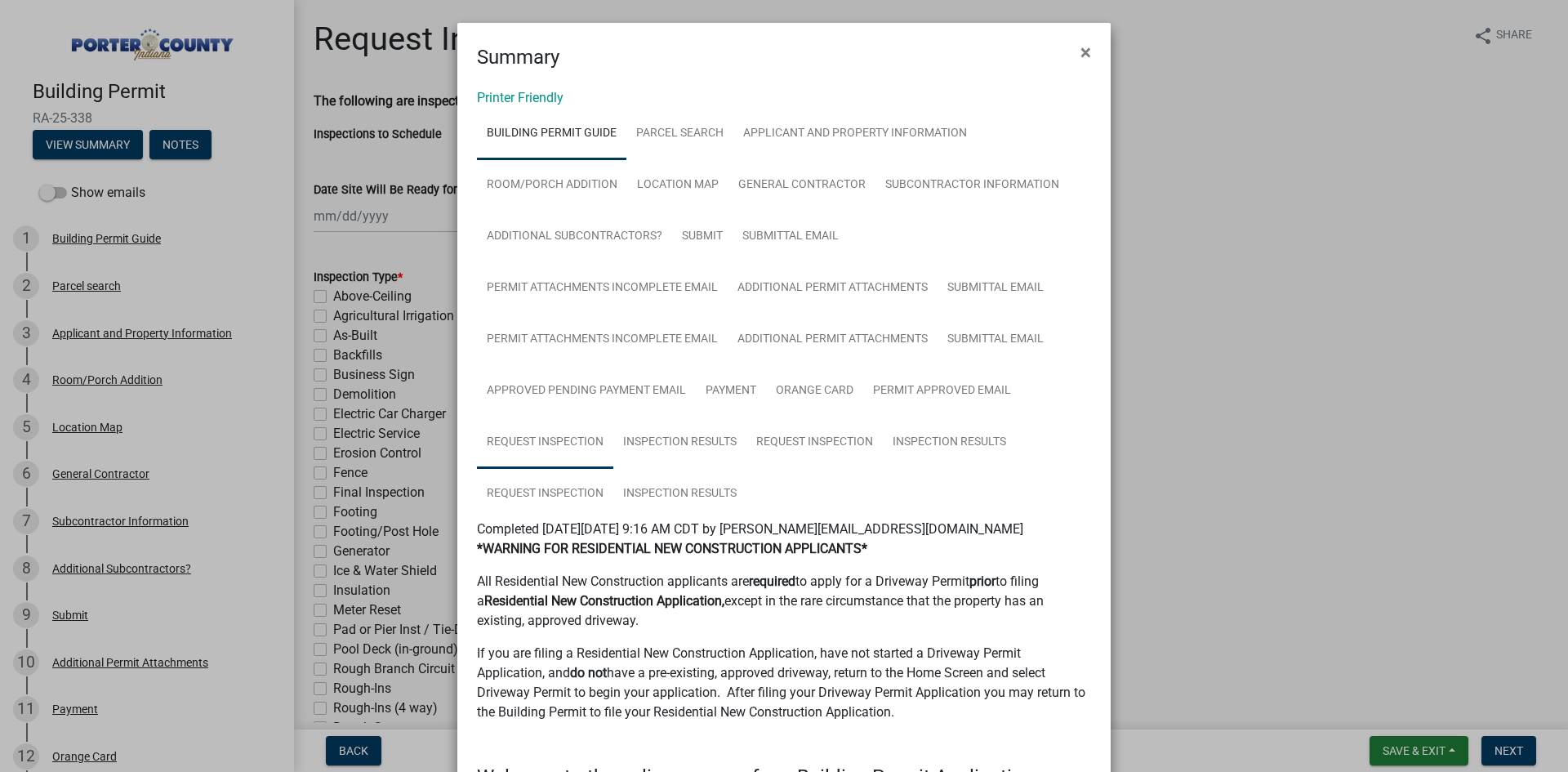
click at [525, 441] on link "Request Inspection" at bounding box center [545, 443] width 136 height 53
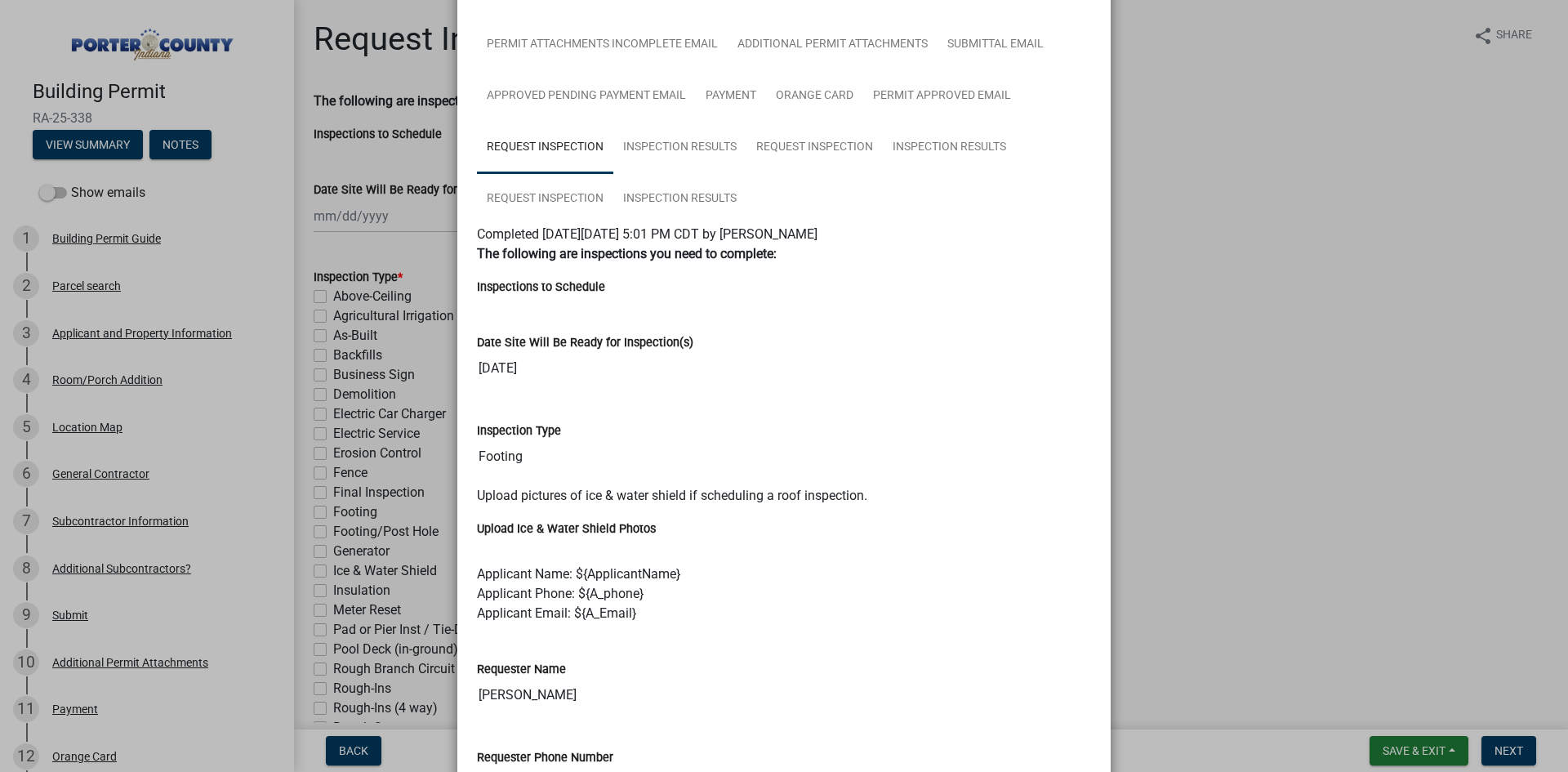
scroll to position [327, 0]
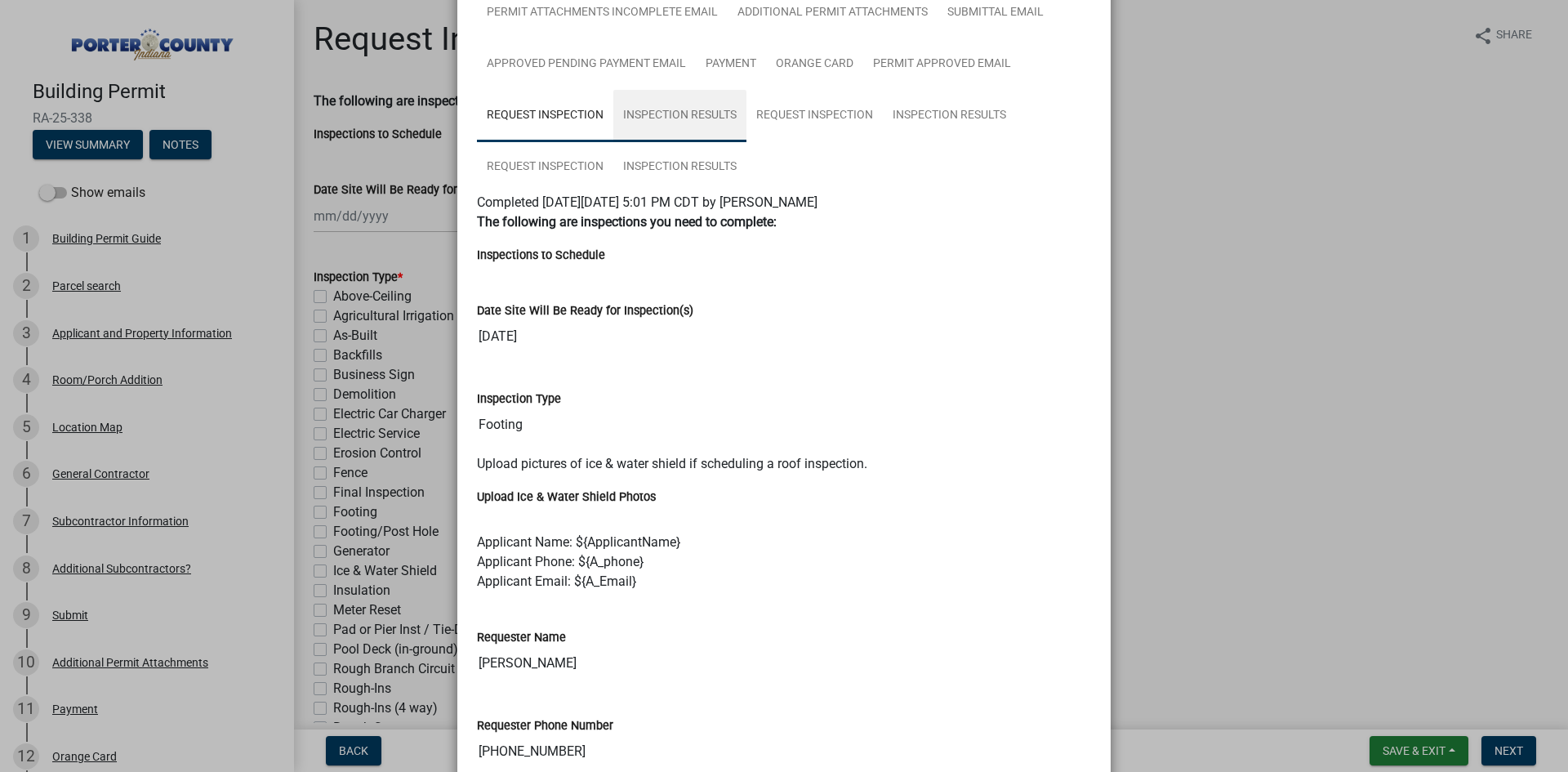
click at [676, 123] on link "Inspection Results" at bounding box center [680, 116] width 133 height 53
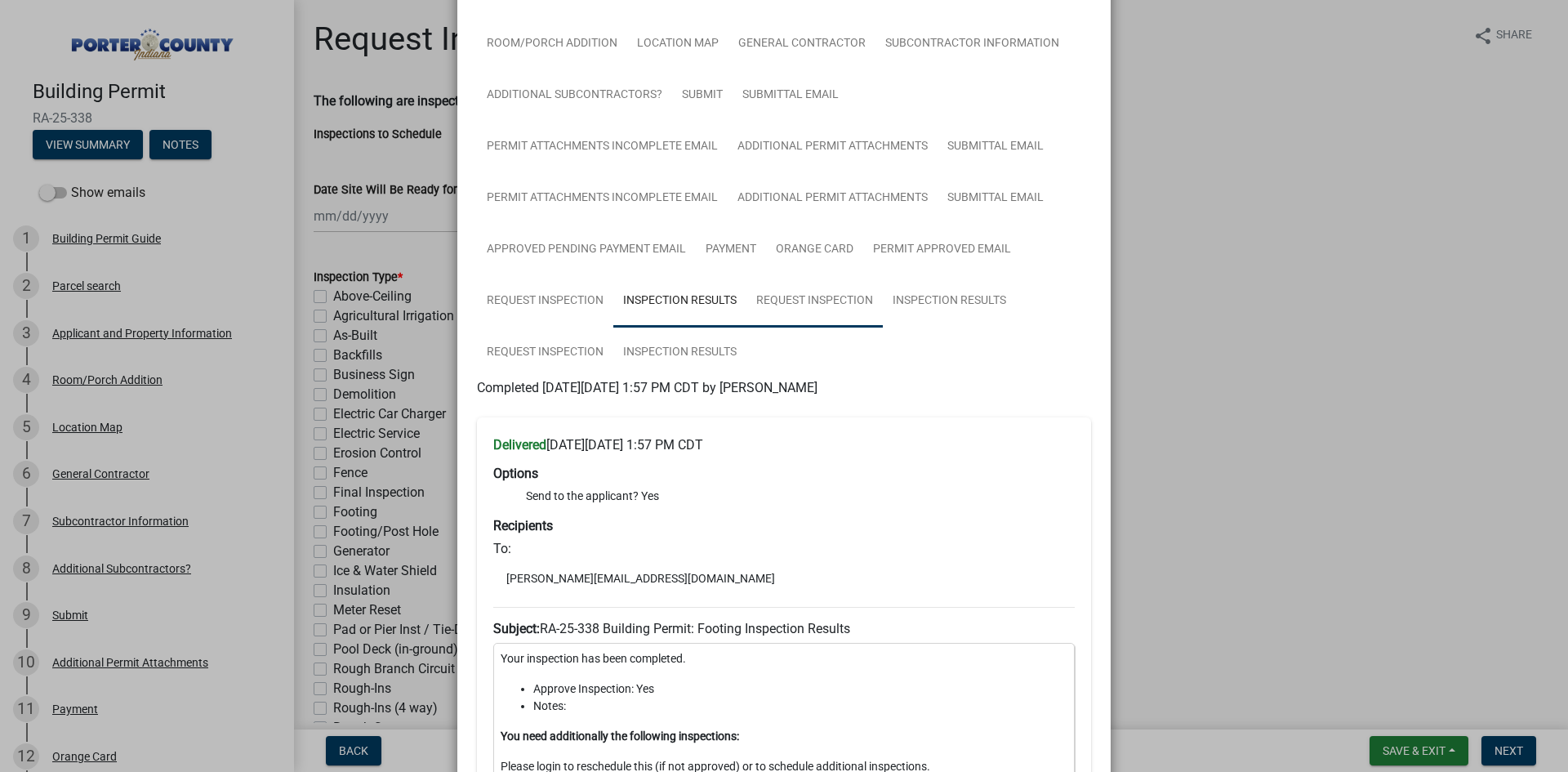
scroll to position [164, 0]
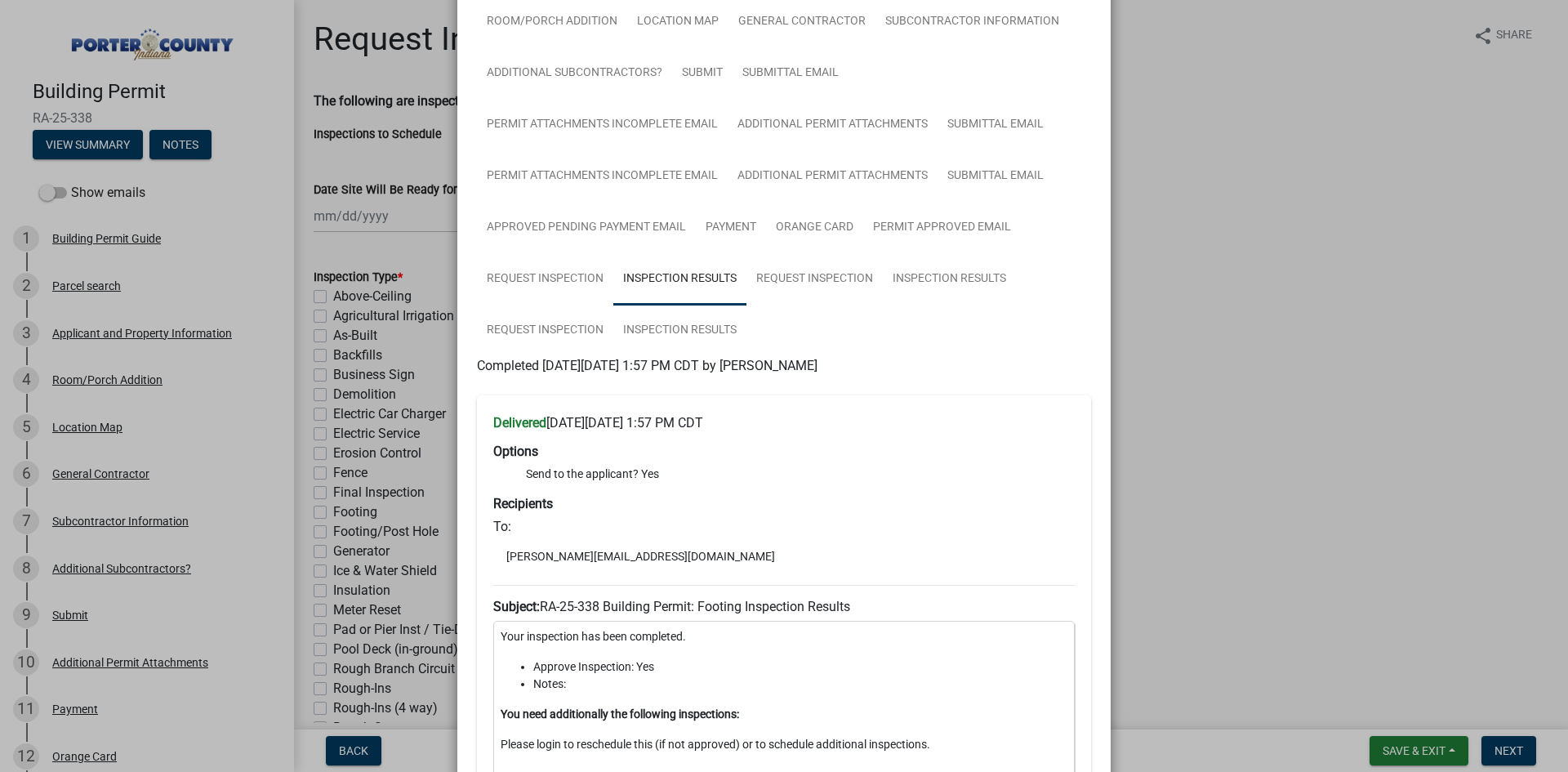
click at [1200, 364] on ngb-modal-window "Summary × Printer Friendly Building Permit Guide Parcel search Applicant and Pr…" at bounding box center [784, 386] width 1568 height 772
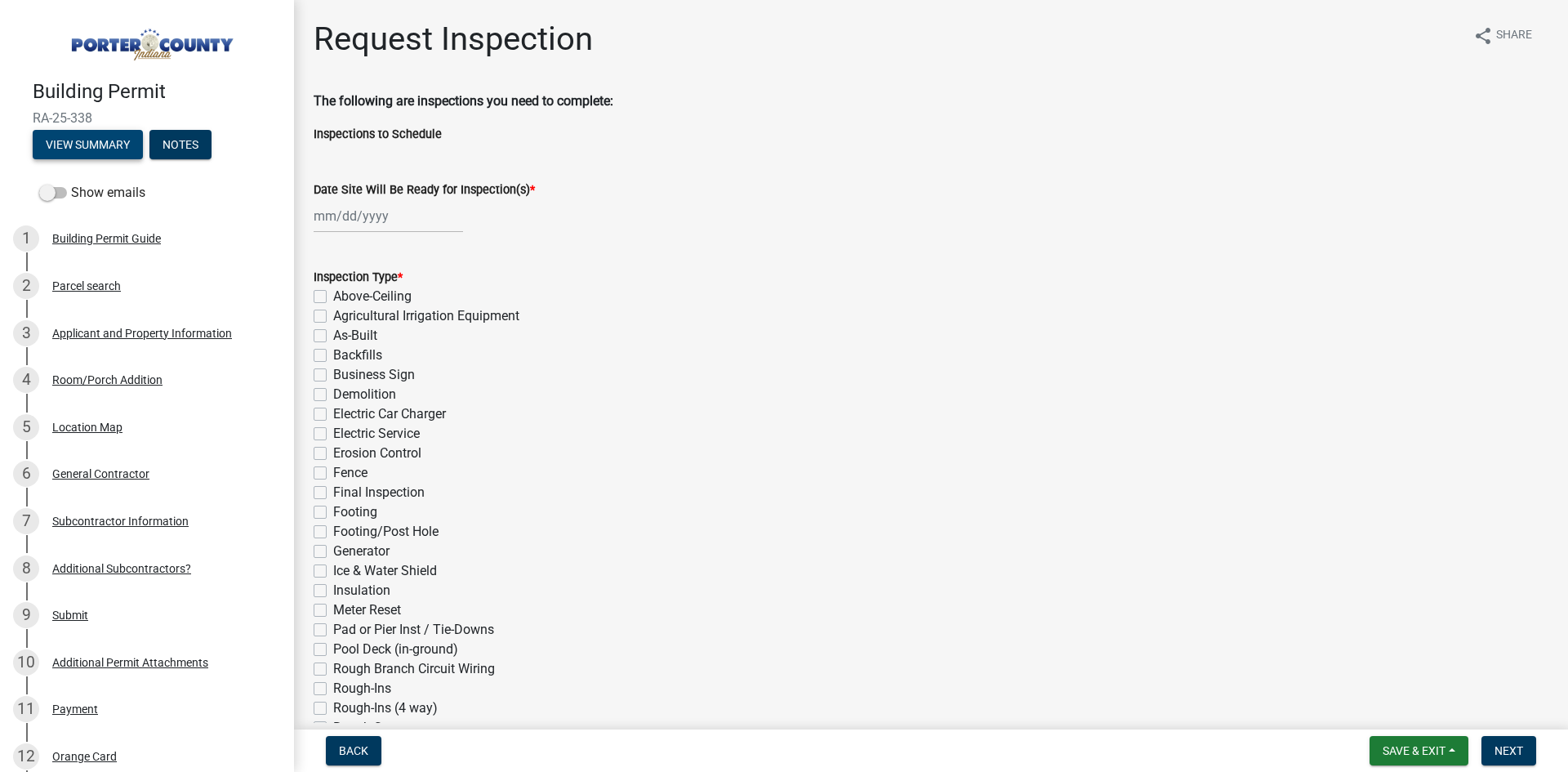
click at [78, 141] on button "View Summary" at bounding box center [88, 145] width 110 height 30
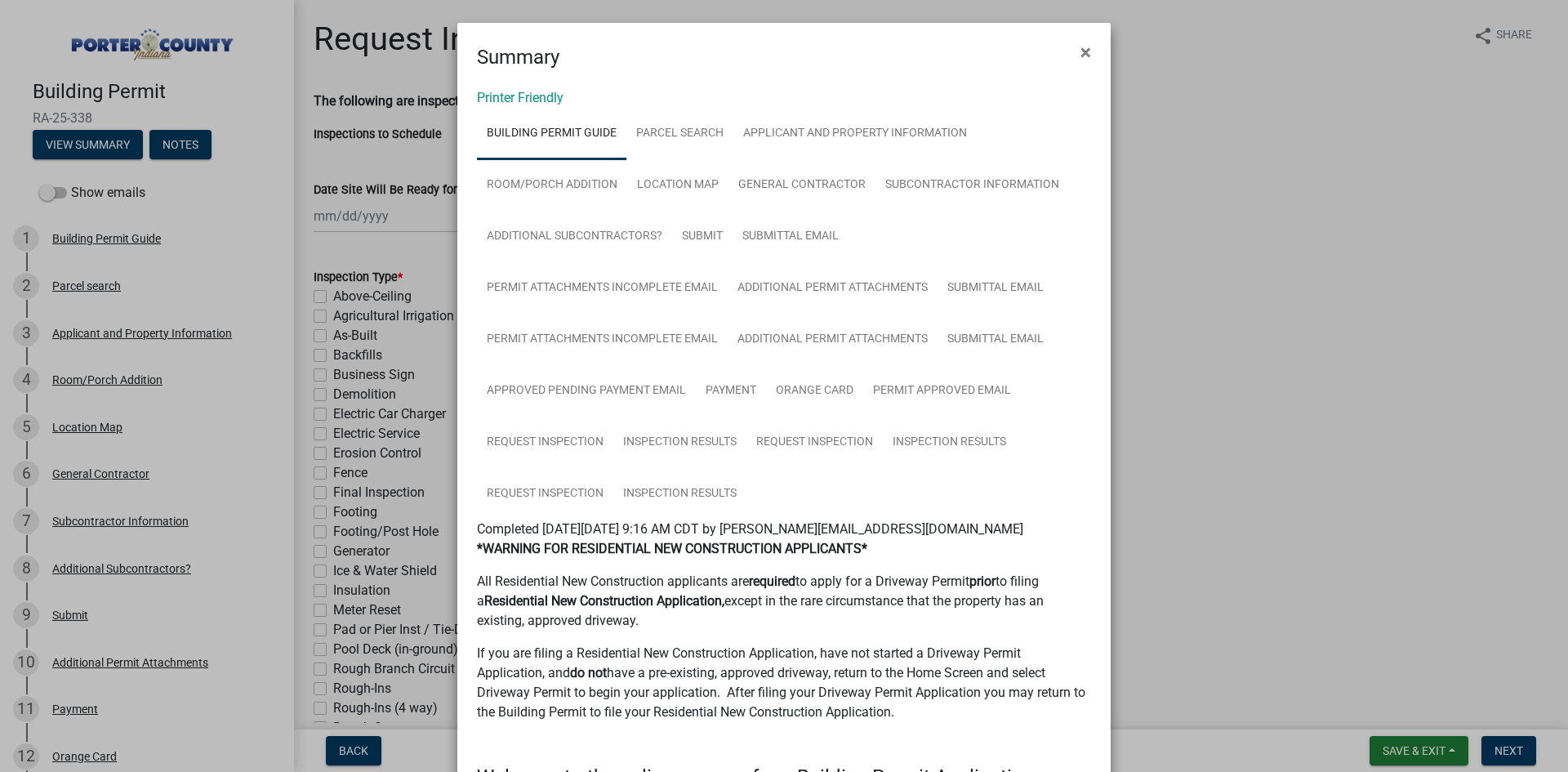
click at [1220, 344] on ngb-modal-window "Summary × Printer Friendly Building Permit Guide Parcel search Applicant and Pr…" at bounding box center [784, 386] width 1568 height 772
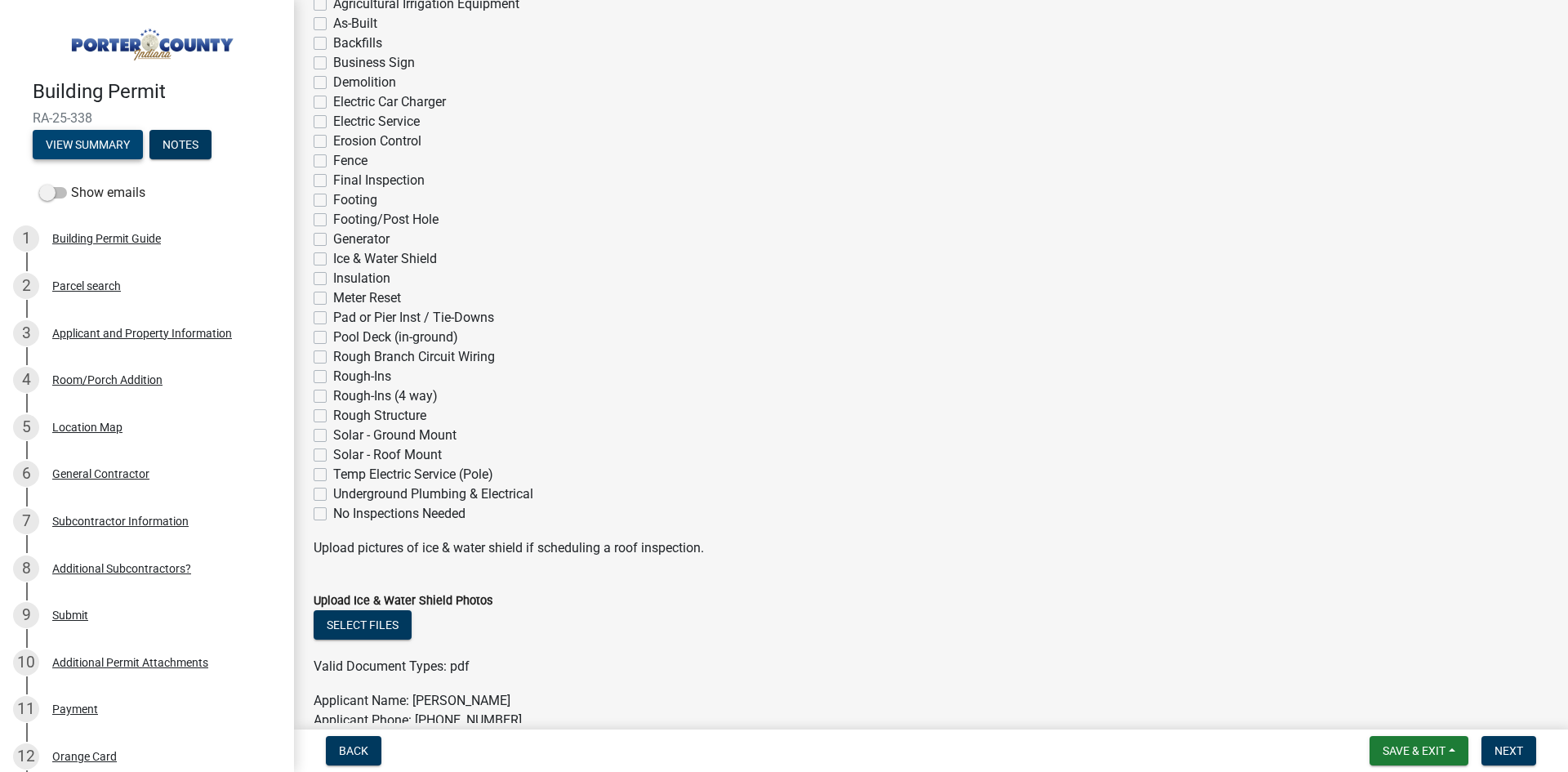
scroll to position [327, 0]
